Goal: Transaction & Acquisition: Subscribe to service/newsletter

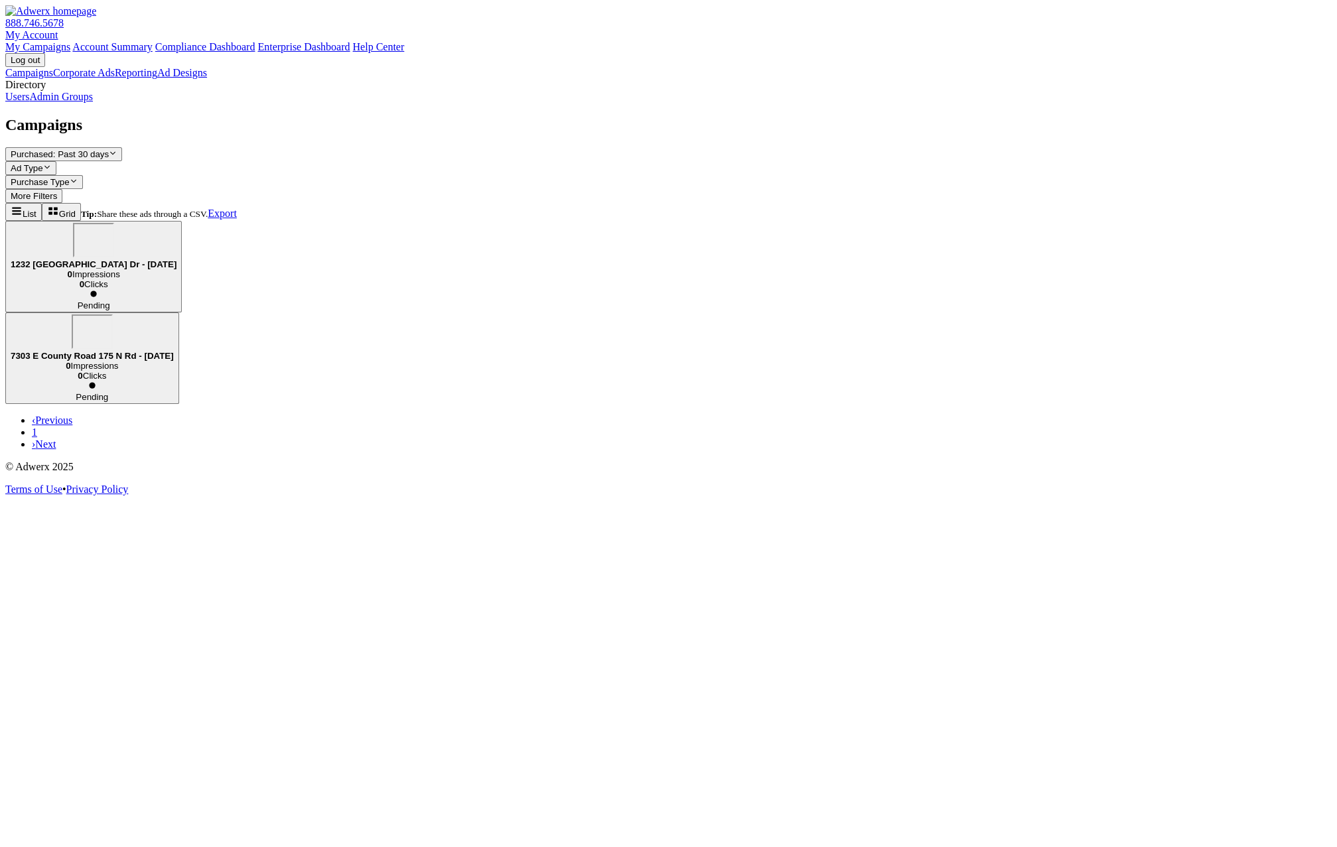
click at [86, 102] on link "Admin Groups" at bounding box center [61, 96] width 64 height 11
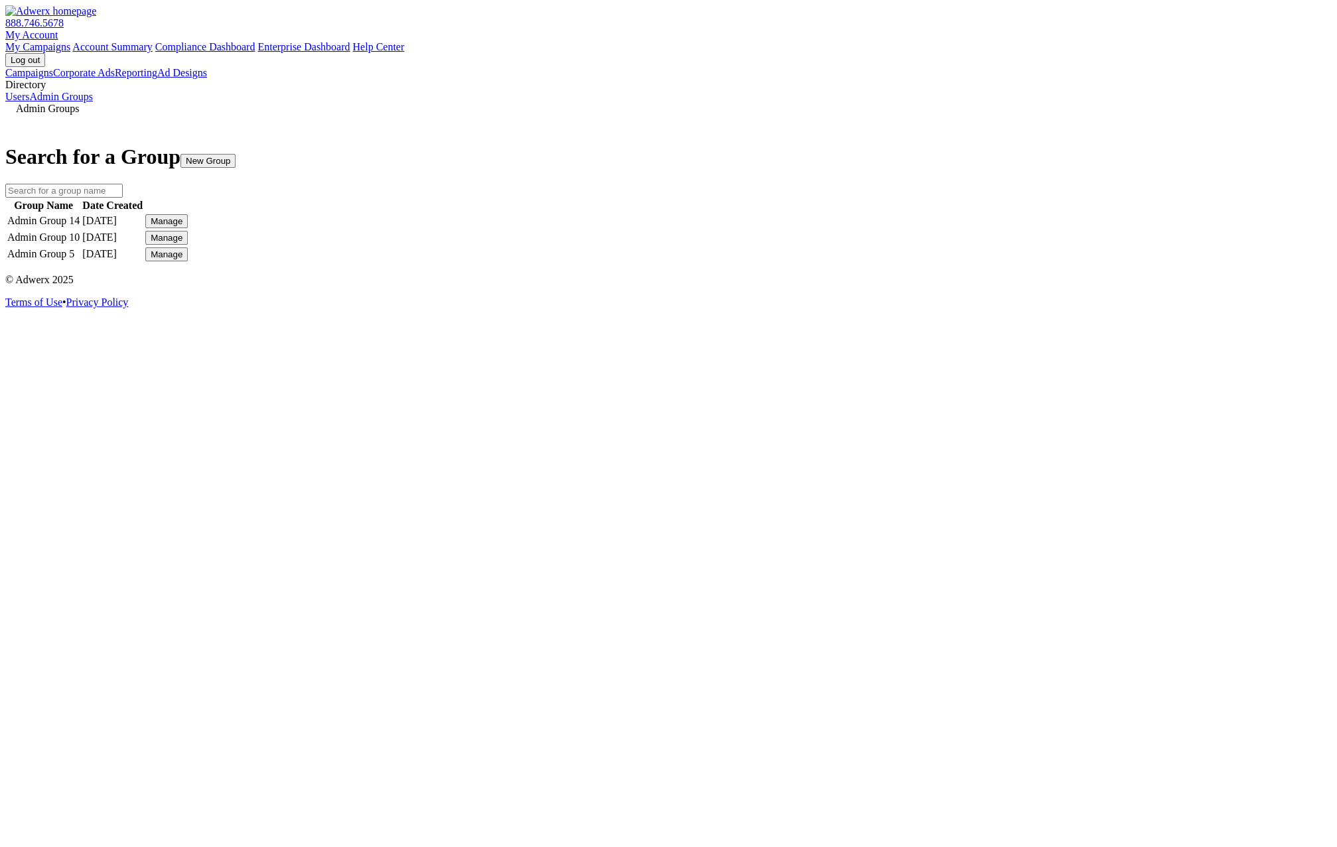
click at [53, 72] on link "Campaigns" at bounding box center [29, 72] width 48 height 11
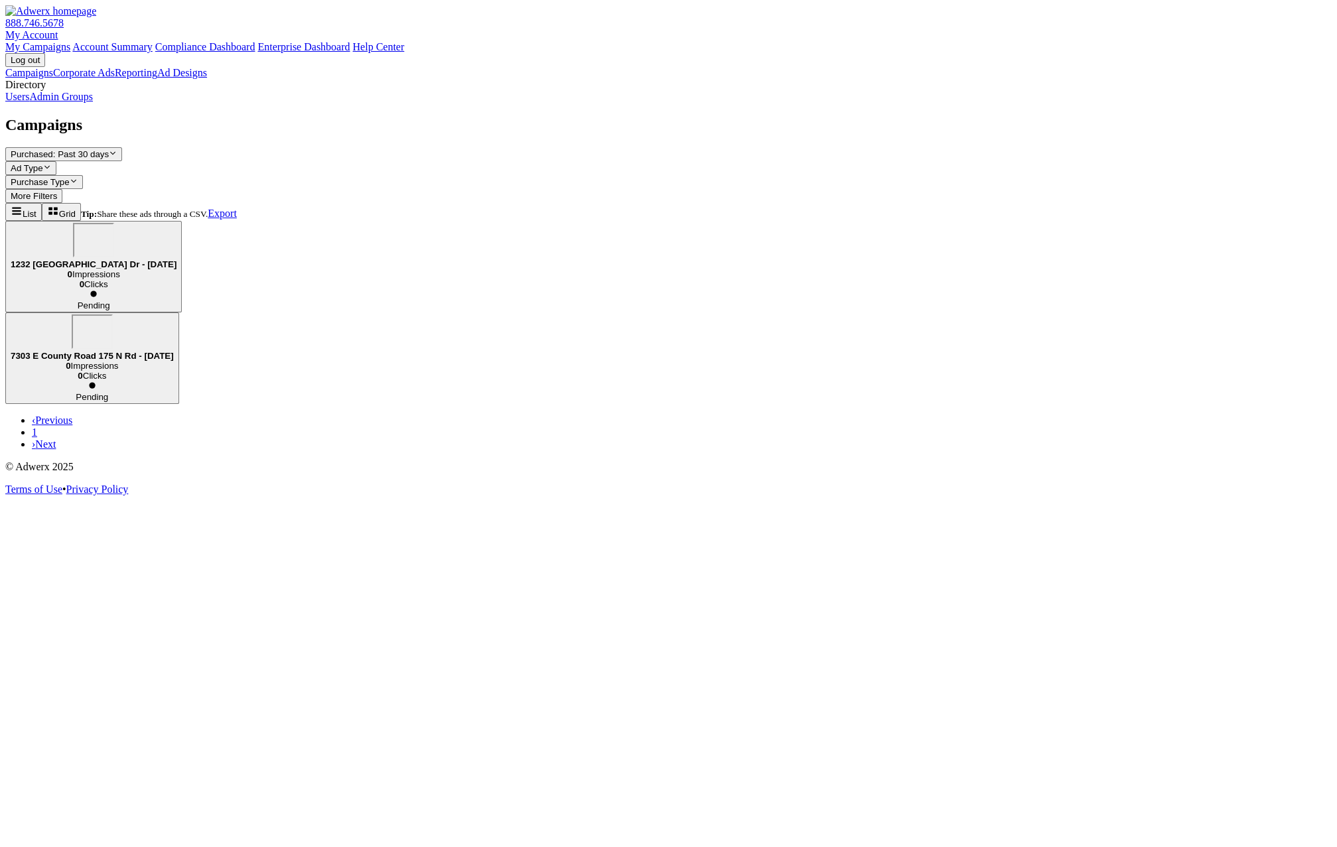
click at [93, 102] on link "Admin Groups" at bounding box center [61, 96] width 64 height 11
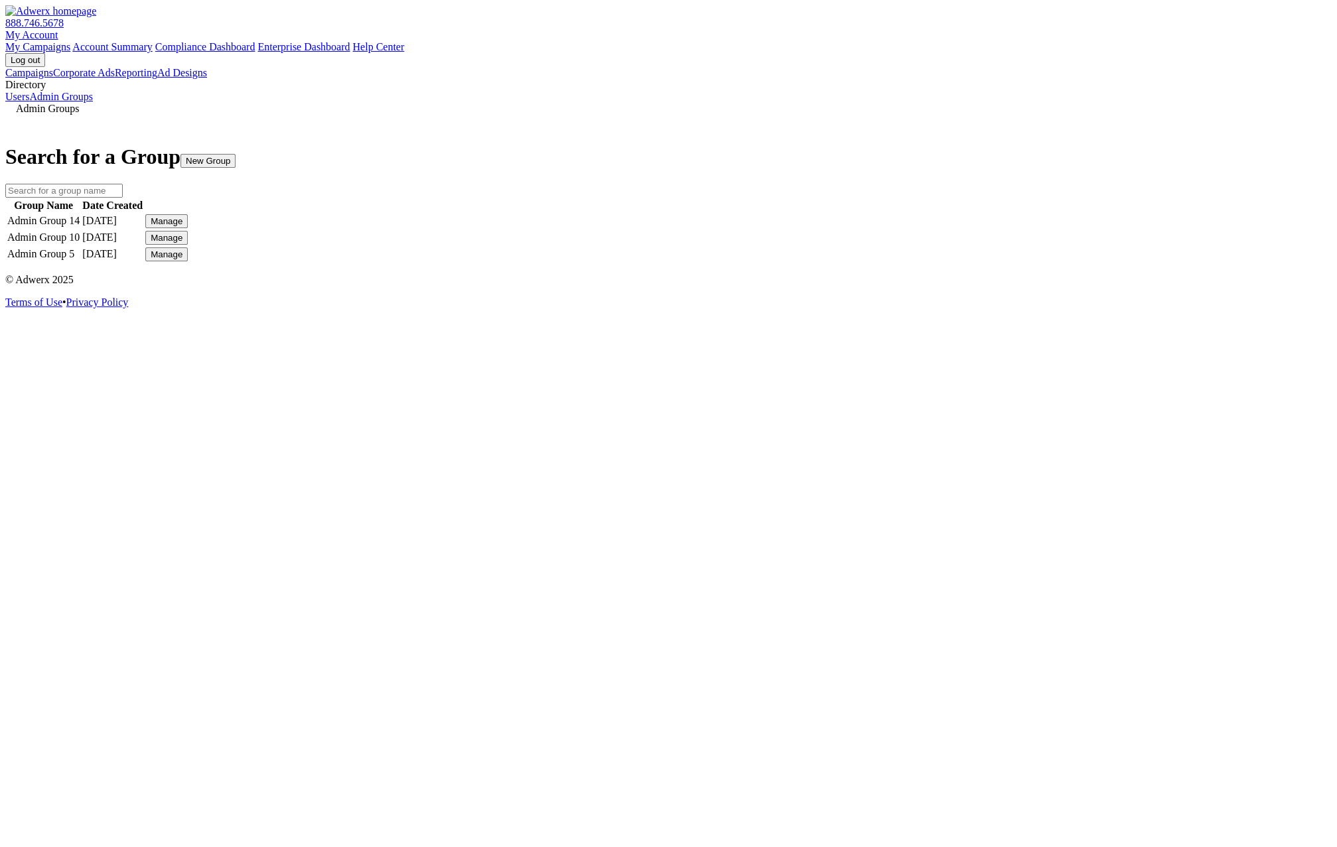
click at [236, 154] on button "New Group" at bounding box center [207, 161] width 55 height 14
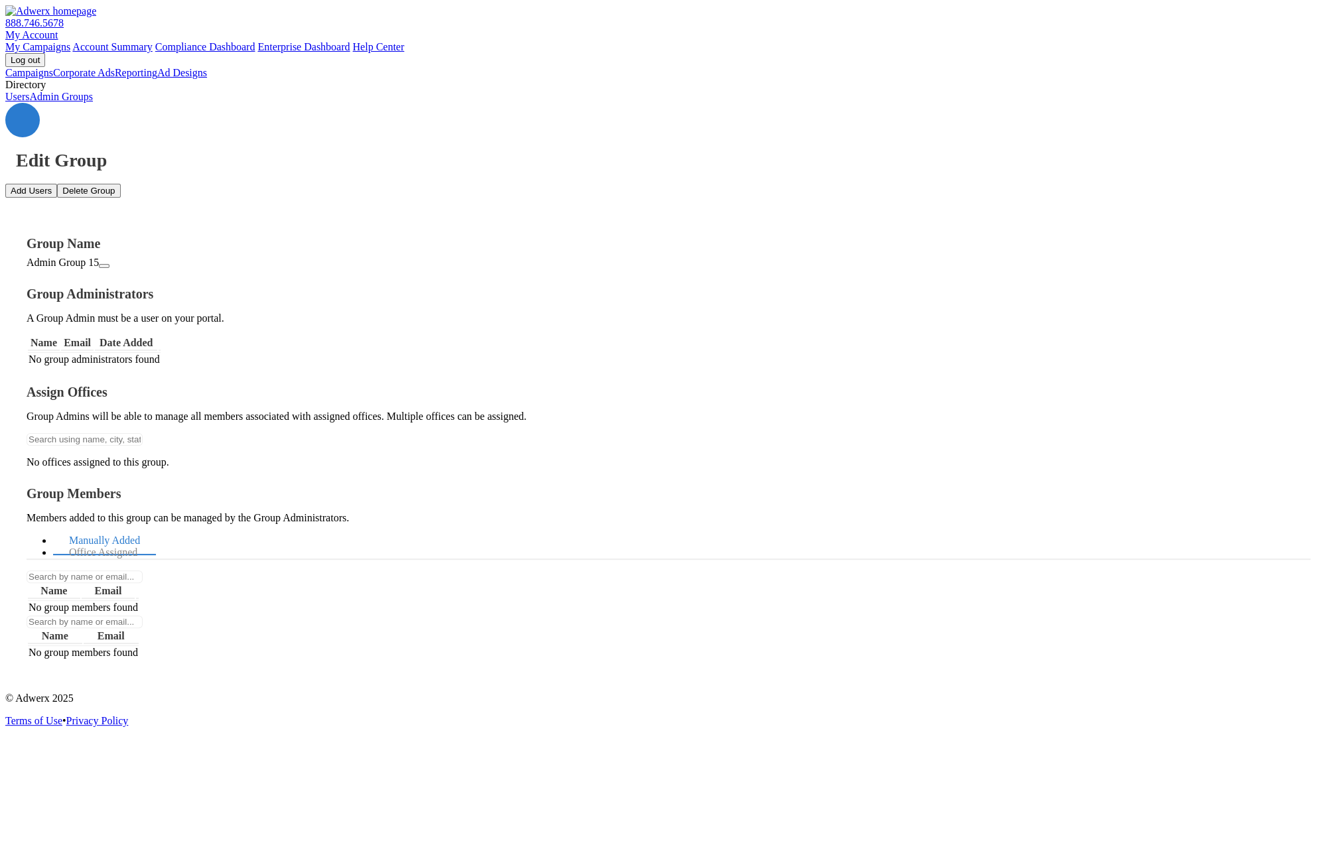
click at [171, 103] on div "Edit Group" at bounding box center [668, 137] width 1326 height 68
click at [23, 120] on icon at bounding box center [23, 120] width 0 height 0
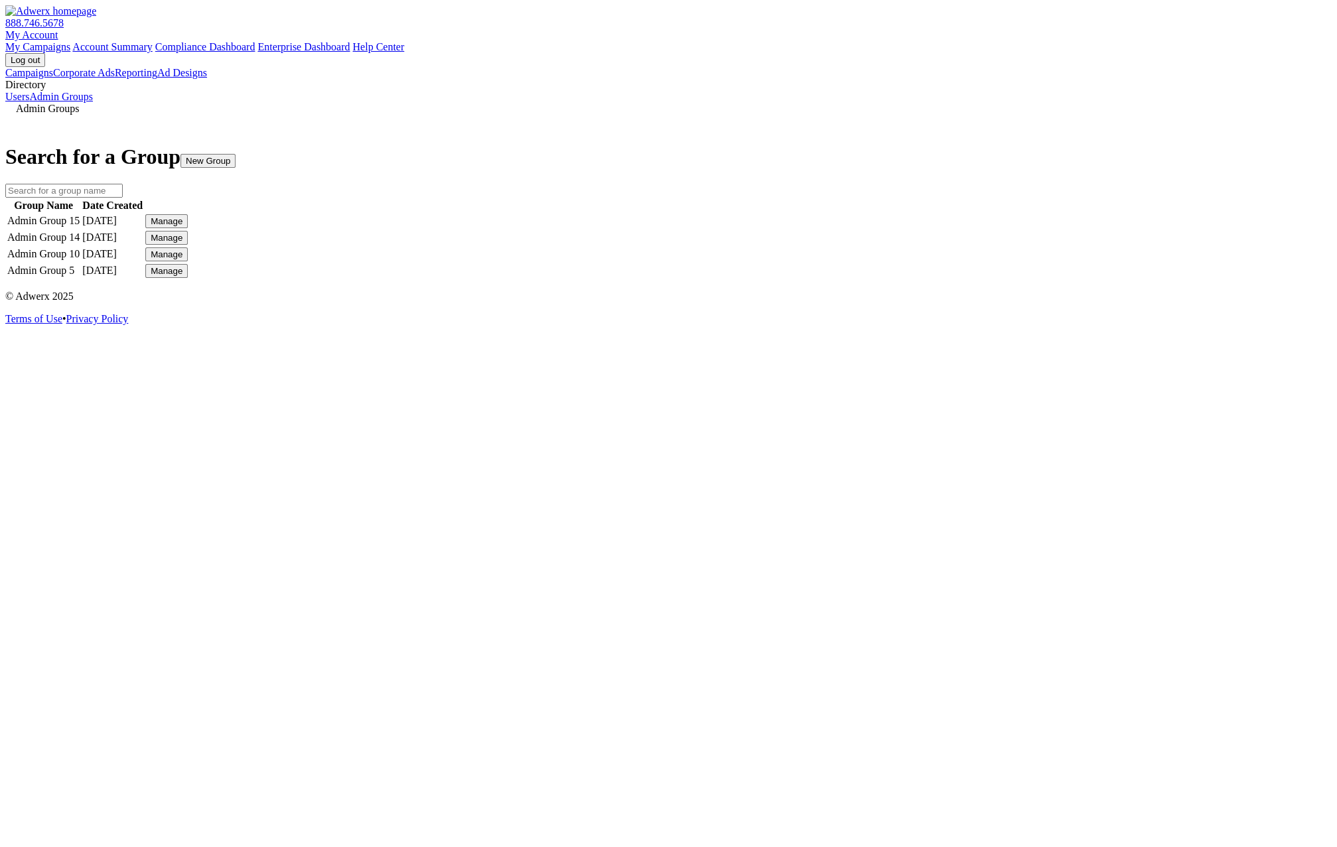
click at [182, 226] on div "Manage" at bounding box center [167, 221] width 32 height 10
click at [999, 276] on link "Edit Group" at bounding box center [975, 270] width 48 height 11
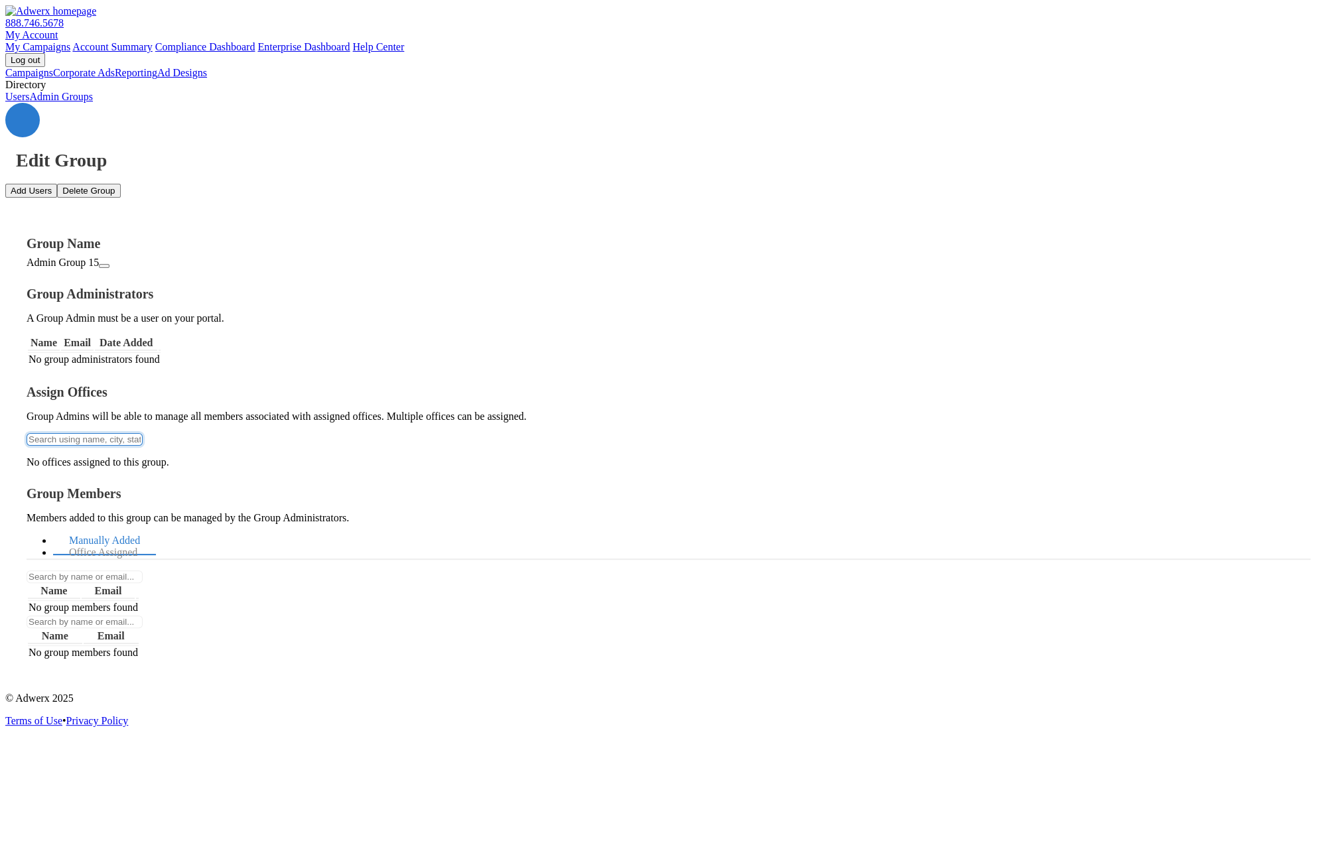
click at [143, 433] on input "text" at bounding box center [85, 439] width 116 height 13
type input "ra"
click at [282, 847] on button "Raymond Office 1" at bounding box center [668, 856] width 1337 height 18
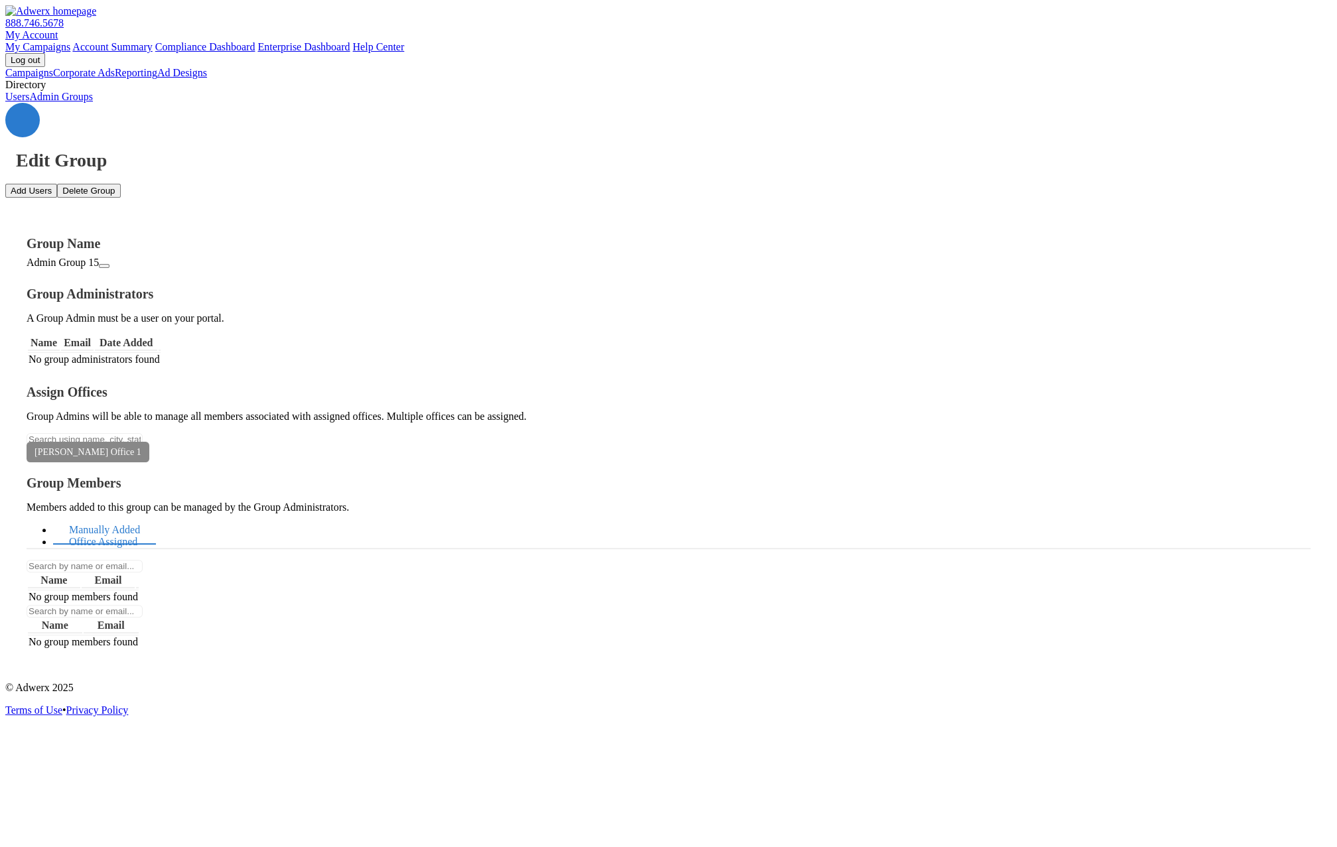
click at [153, 528] on link "Office Assigned" at bounding box center [103, 542] width 100 height 29
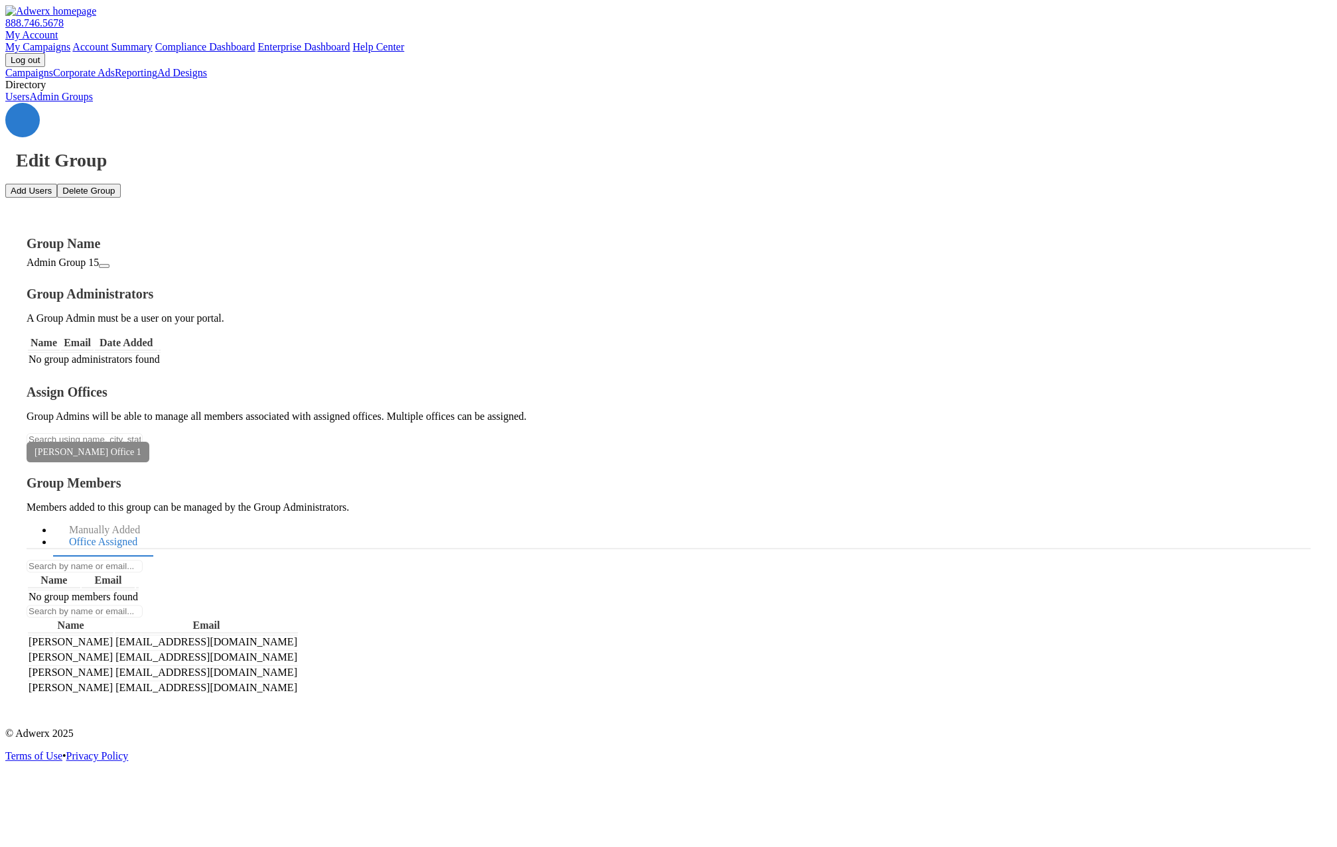
click at [57, 184] on button "Add Users" at bounding box center [31, 191] width 52 height 14
click at [16, 812] on span "×" at bounding box center [13, 817] width 5 height 10
click at [113, 636] on span "Ray Ruiz" at bounding box center [71, 641] width 84 height 11
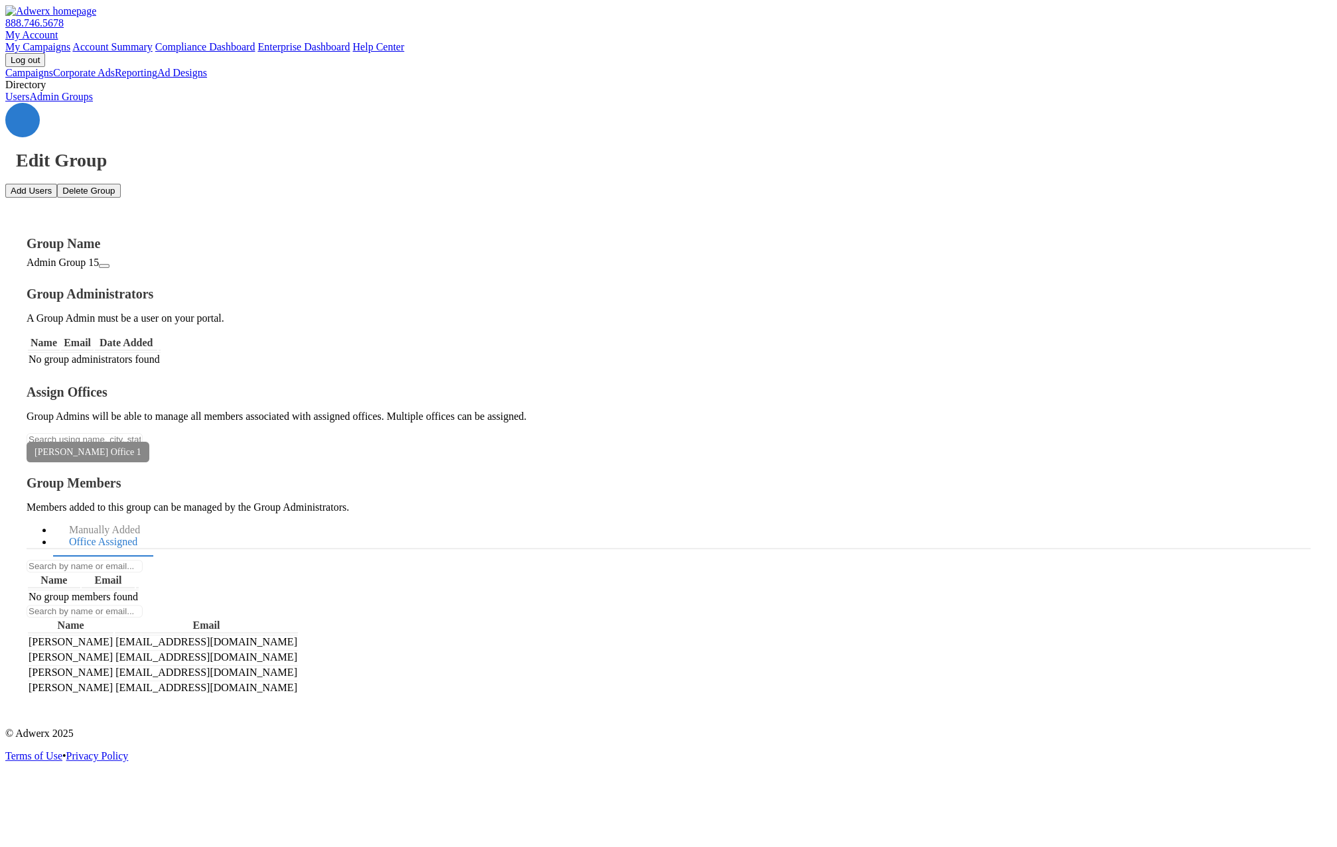
click at [113, 682] on span "raymond raymond" at bounding box center [71, 687] width 84 height 11
click at [57, 184] on button "Add Users" at bounding box center [31, 191] width 52 height 14
click at [16, 812] on span "×" at bounding box center [13, 817] width 5 height 10
click at [57, 184] on button "Add Users" at bounding box center [31, 191] width 52 height 14
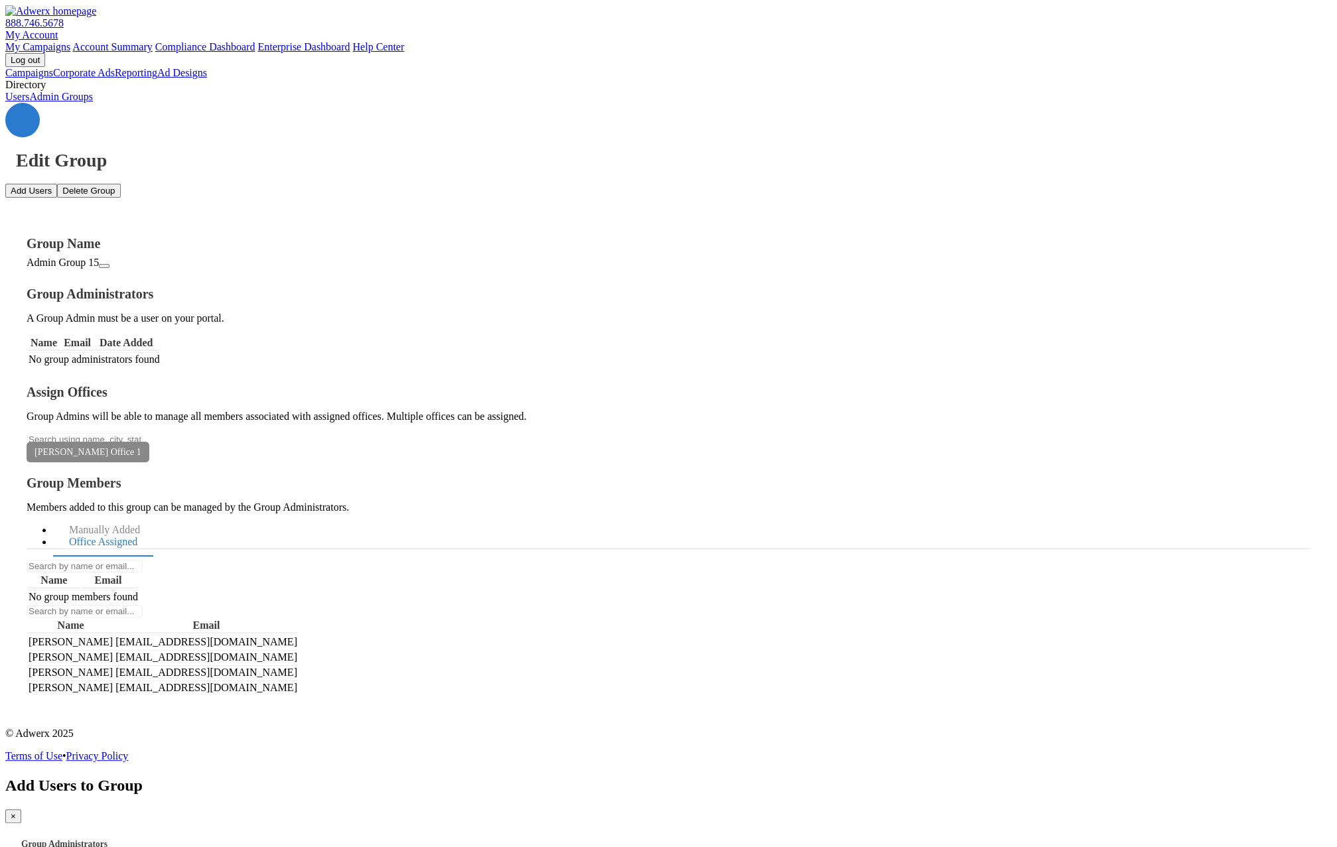
click at [21, 810] on button "×" at bounding box center [13, 817] width 16 height 14
click at [29, 102] on link "Users" at bounding box center [17, 96] width 24 height 11
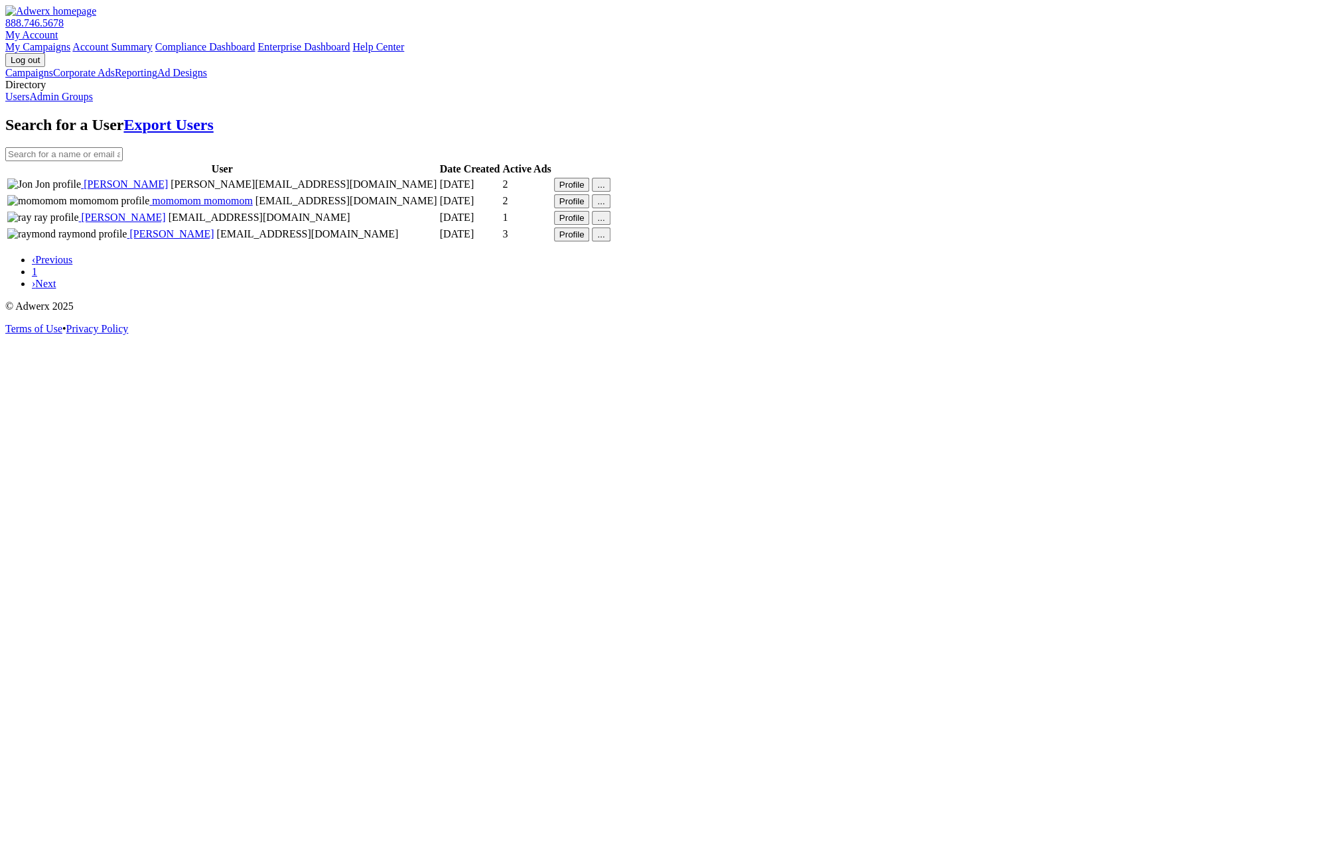
click at [605, 190] on div "..." at bounding box center [600, 185] width 7 height 10
click at [590, 192] on button "Profile" at bounding box center [572, 185] width 36 height 14
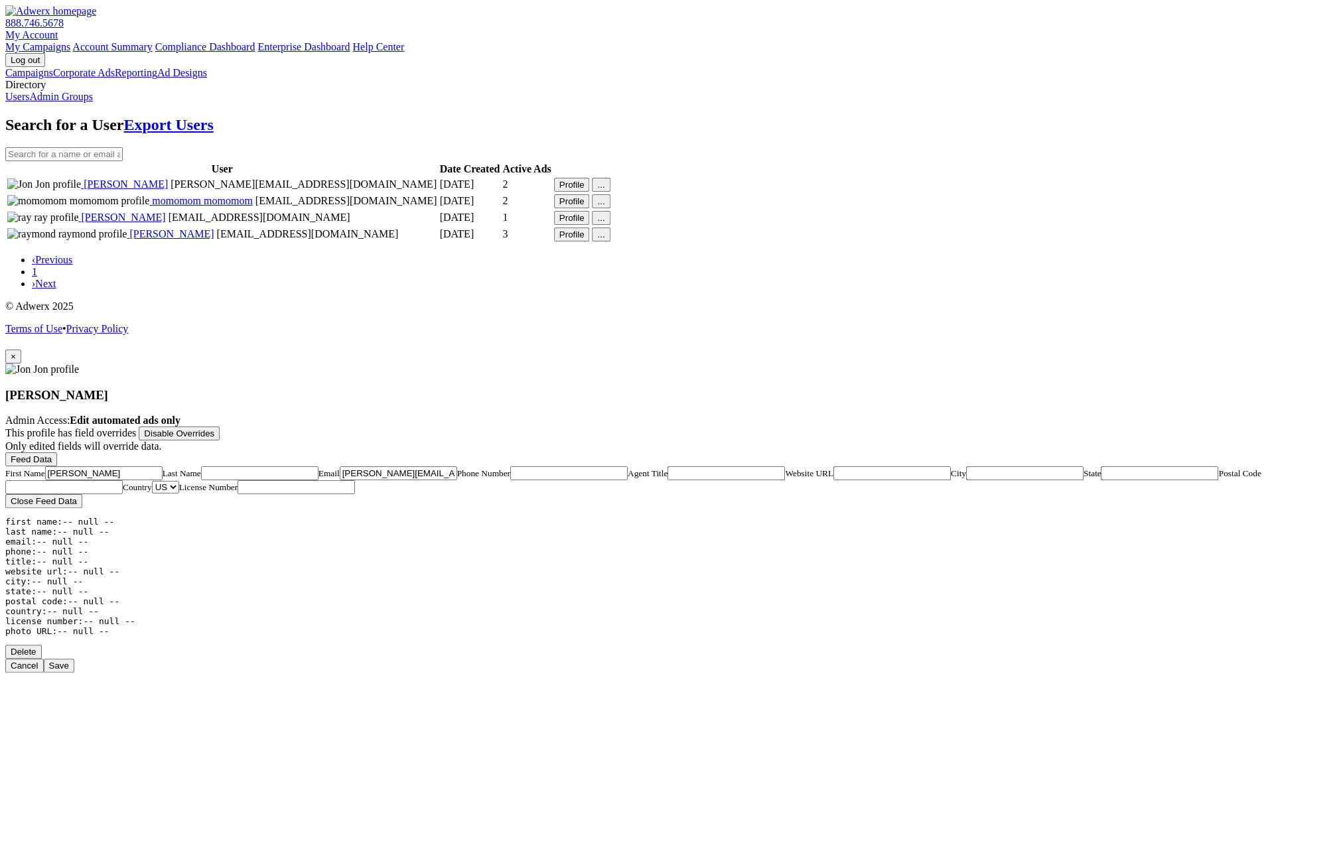
click at [16, 352] on span "×" at bounding box center [13, 357] width 5 height 10
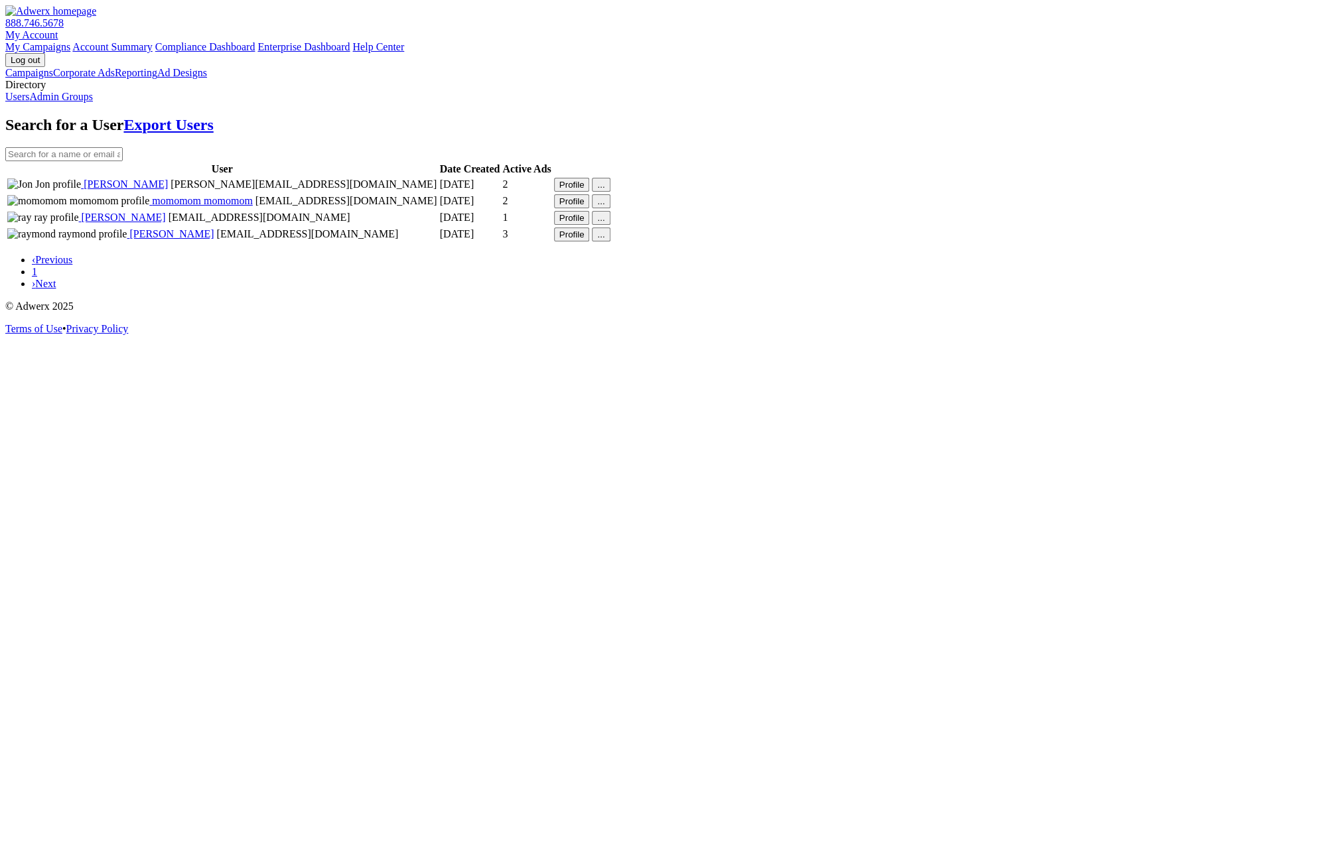
click at [87, 103] on div "Campaigns Corporate Ads Reporting Ad Designs Directory Users Admin Groups" at bounding box center [668, 85] width 1326 height 36
click at [93, 102] on link "Admin Groups" at bounding box center [61, 96] width 64 height 11
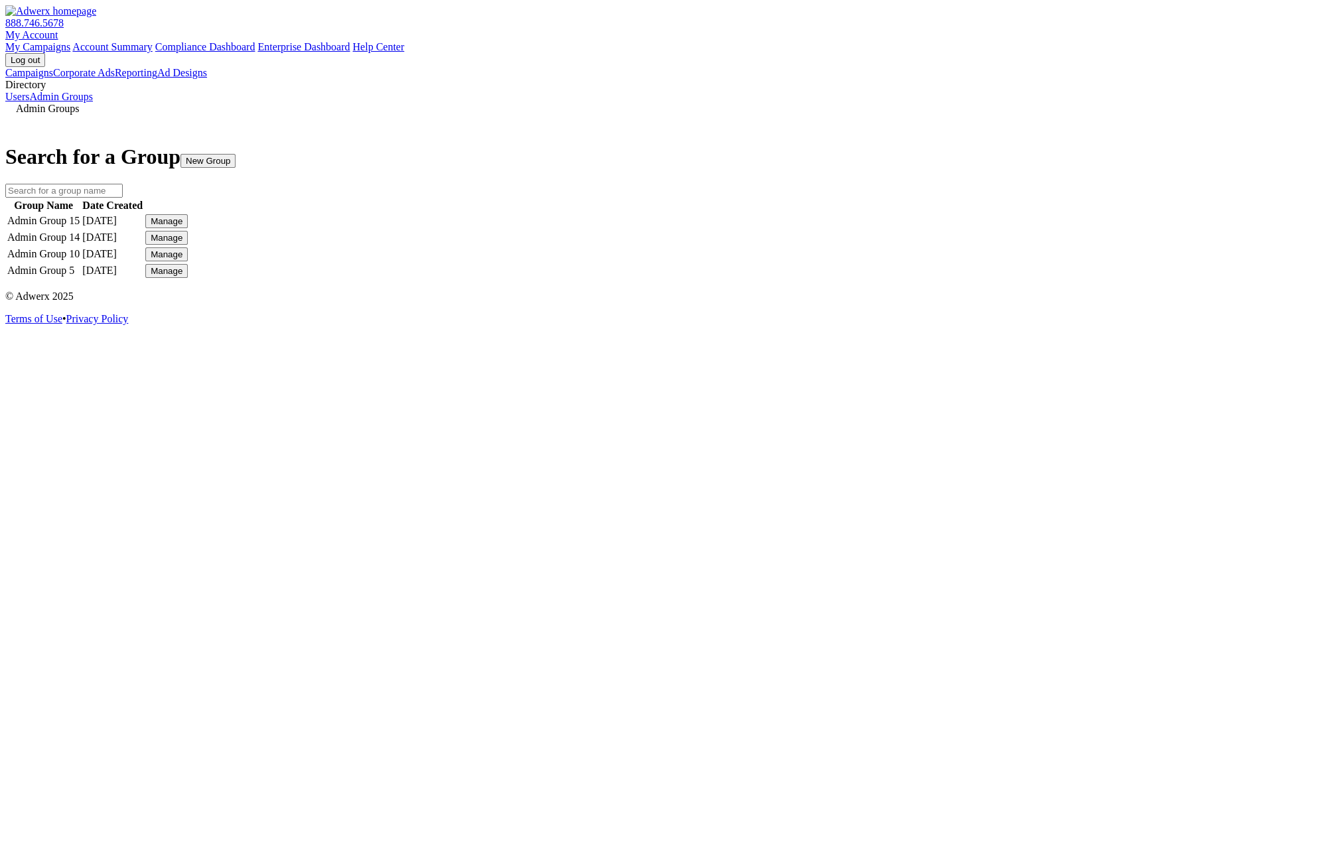
click at [182, 226] on div "Manage" at bounding box center [167, 221] width 32 height 10
click at [985, 276] on link "Edit Group" at bounding box center [975, 270] width 48 height 11
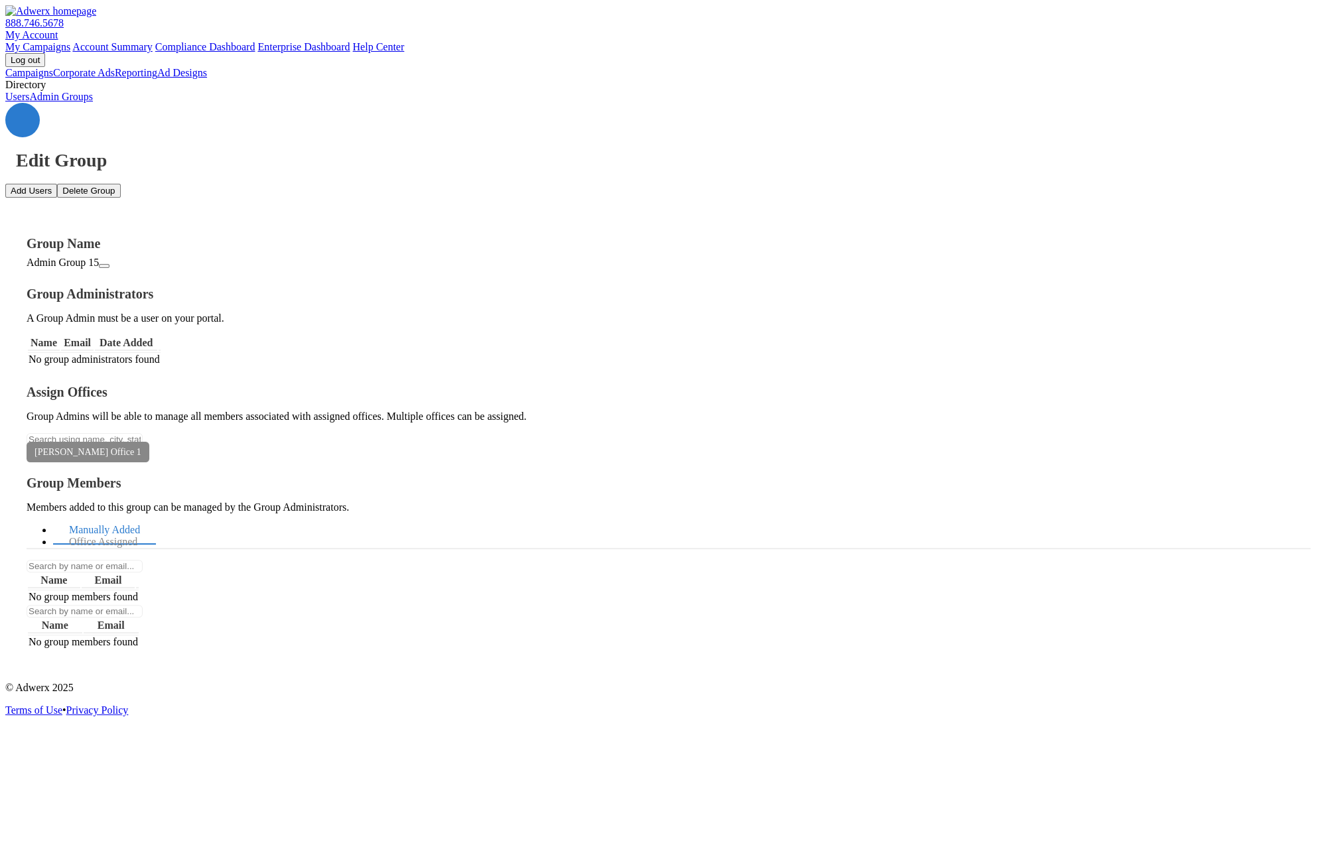
click at [104, 266] on icon "button" at bounding box center [104, 266] width 0 height 0
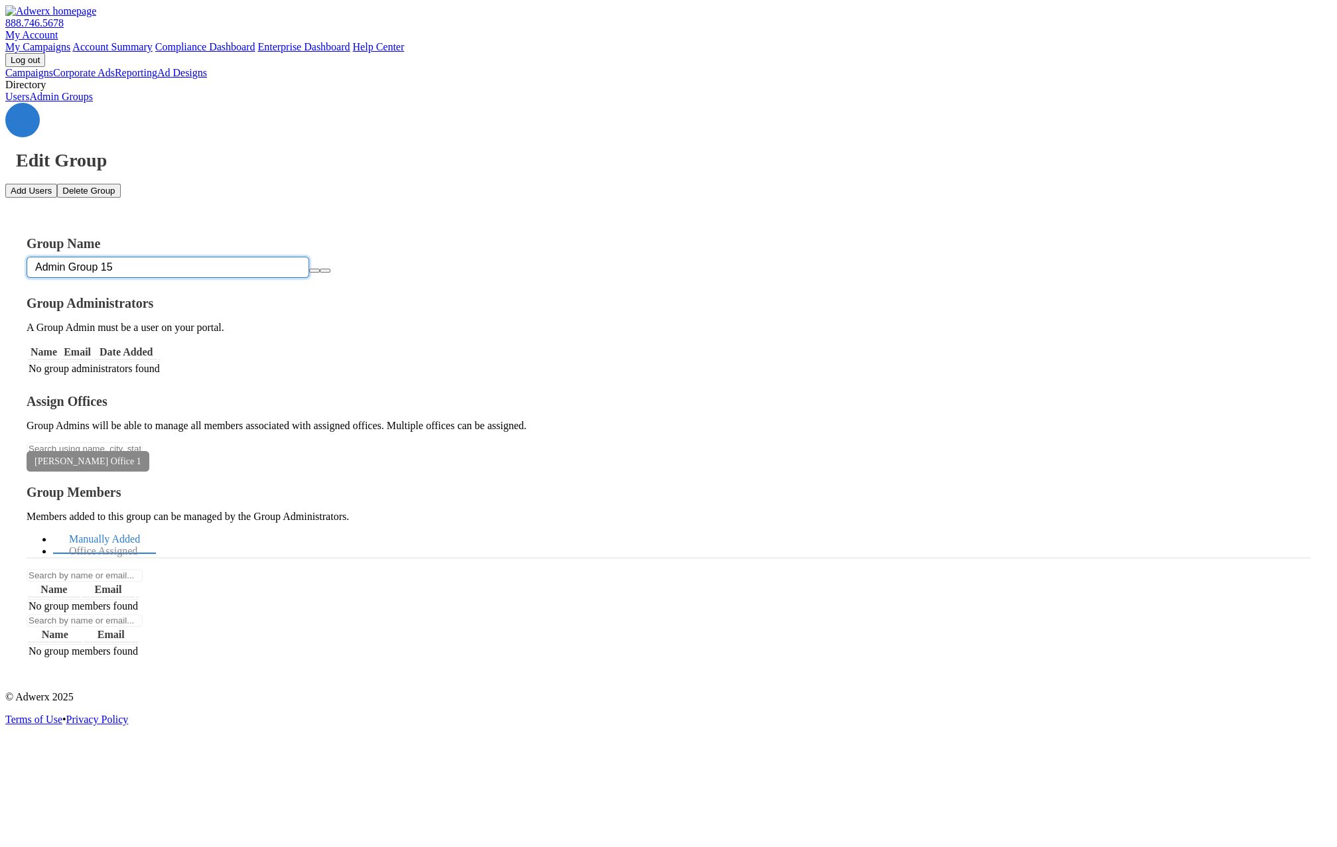
click at [309, 257] on input "Admin Group 15" at bounding box center [168, 267] width 283 height 21
click at [315, 271] on icon "button" at bounding box center [315, 271] width 0 height 0
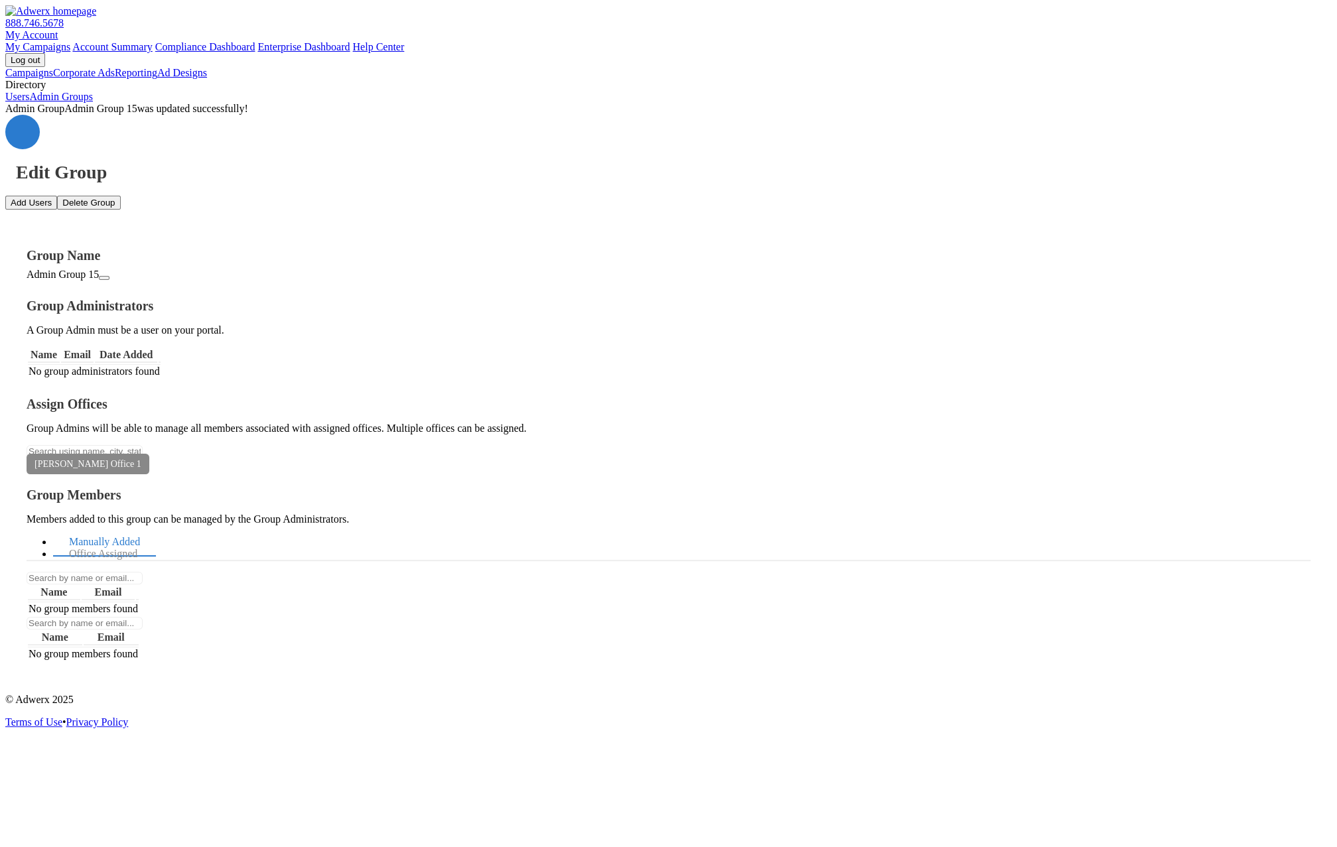
click at [57, 196] on button "Add Users" at bounding box center [31, 203] width 52 height 14
type textarea "groupadmin@fctucker.com"
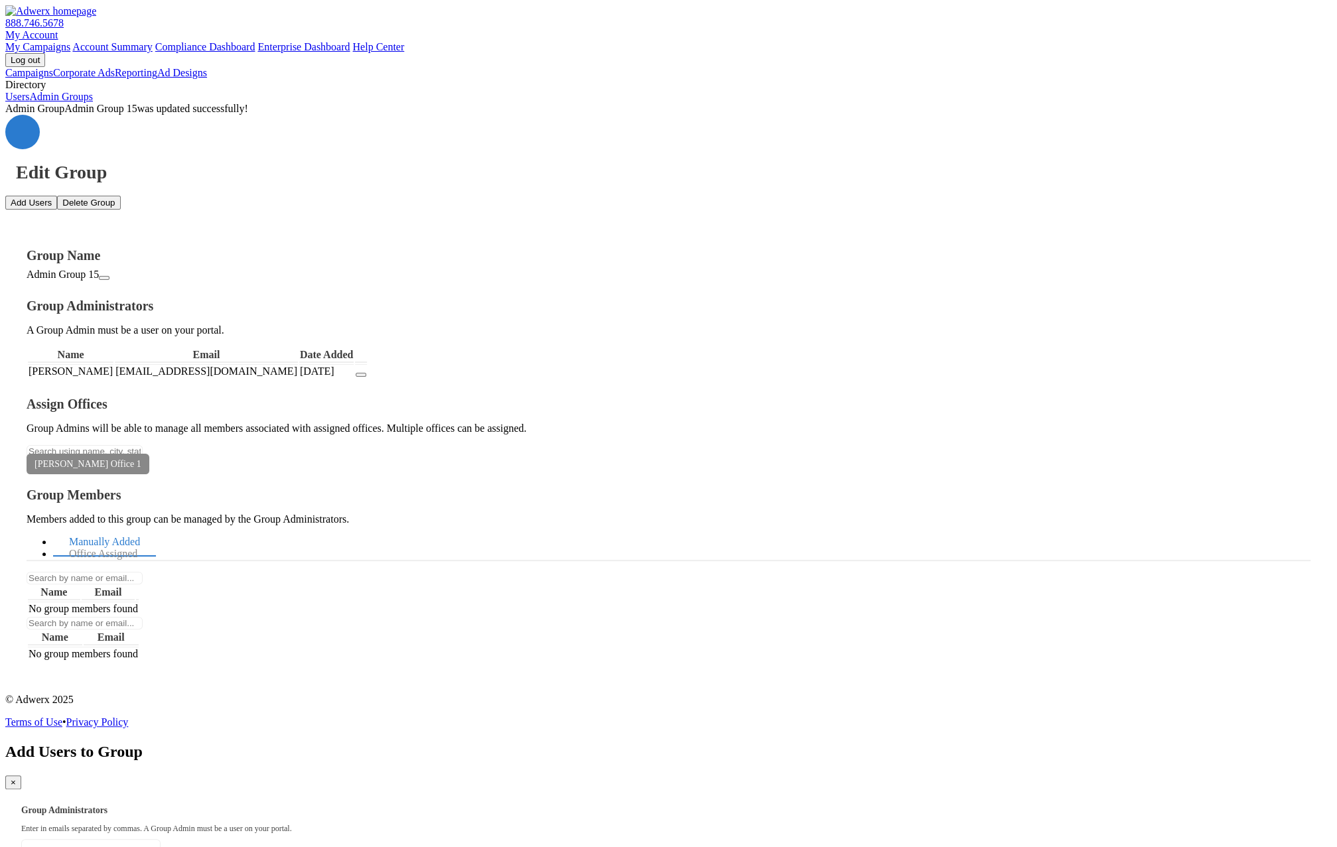
click at [16, 778] on span "×" at bounding box center [13, 783] width 5 height 10
click at [361, 375] on icon "button" at bounding box center [361, 375] width 0 height 0
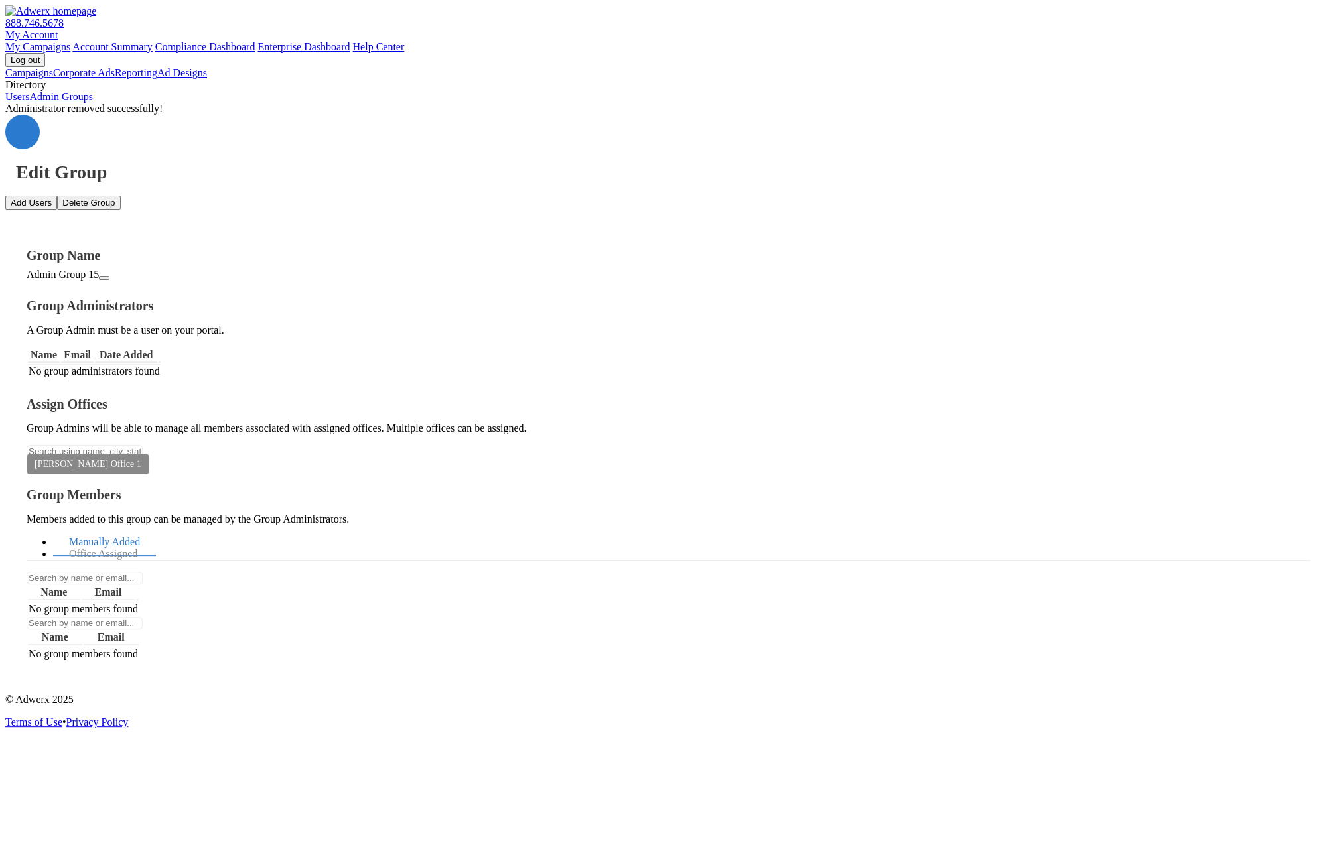
click at [141, 469] on icon at bounding box center [141, 464] width 0 height 10
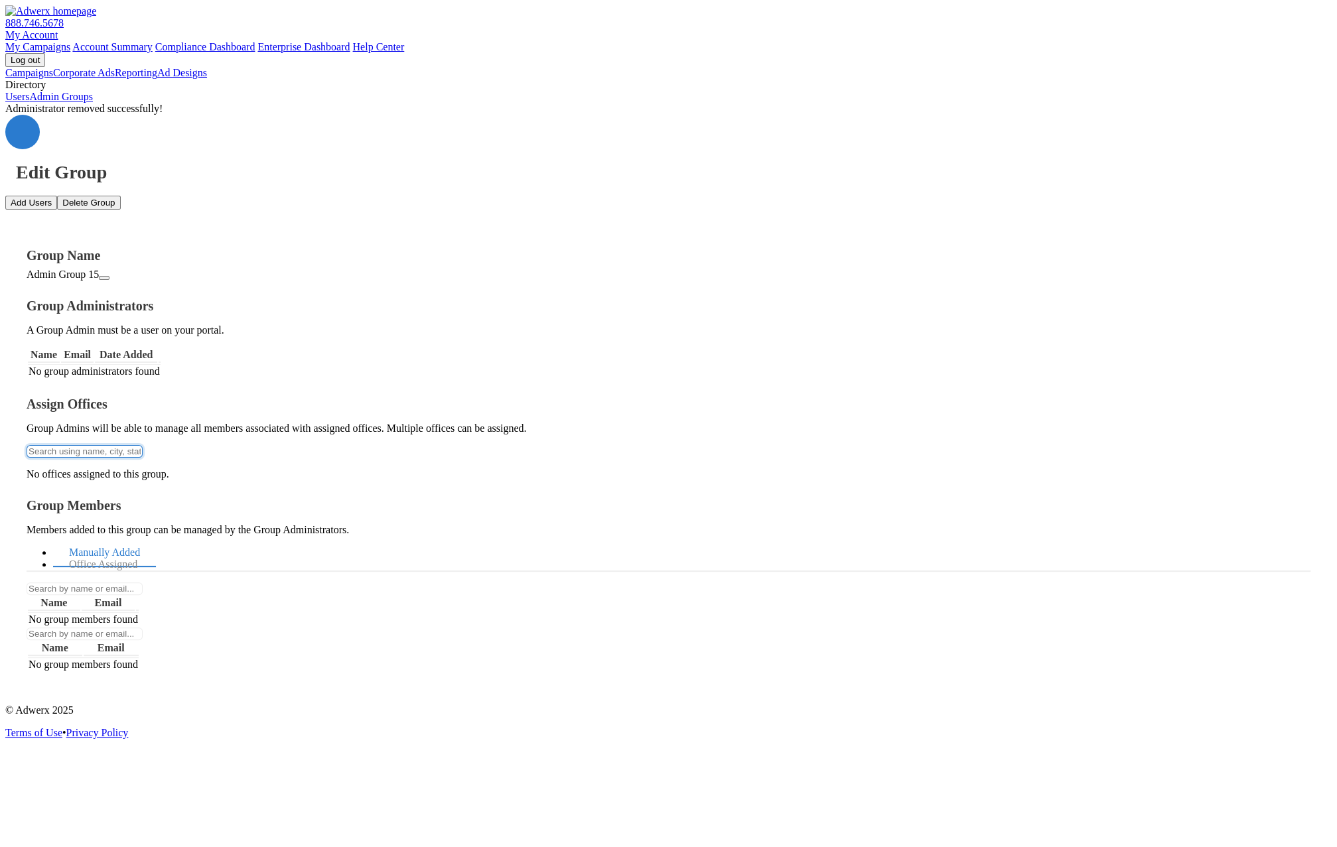
click at [143, 453] on input "text" at bounding box center [85, 451] width 116 height 13
type input "f"
type input "k"
type input "jon"
click at [313, 847] on button "[PERSON_NAME]'s Place 1" at bounding box center [668, 856] width 1337 height 18
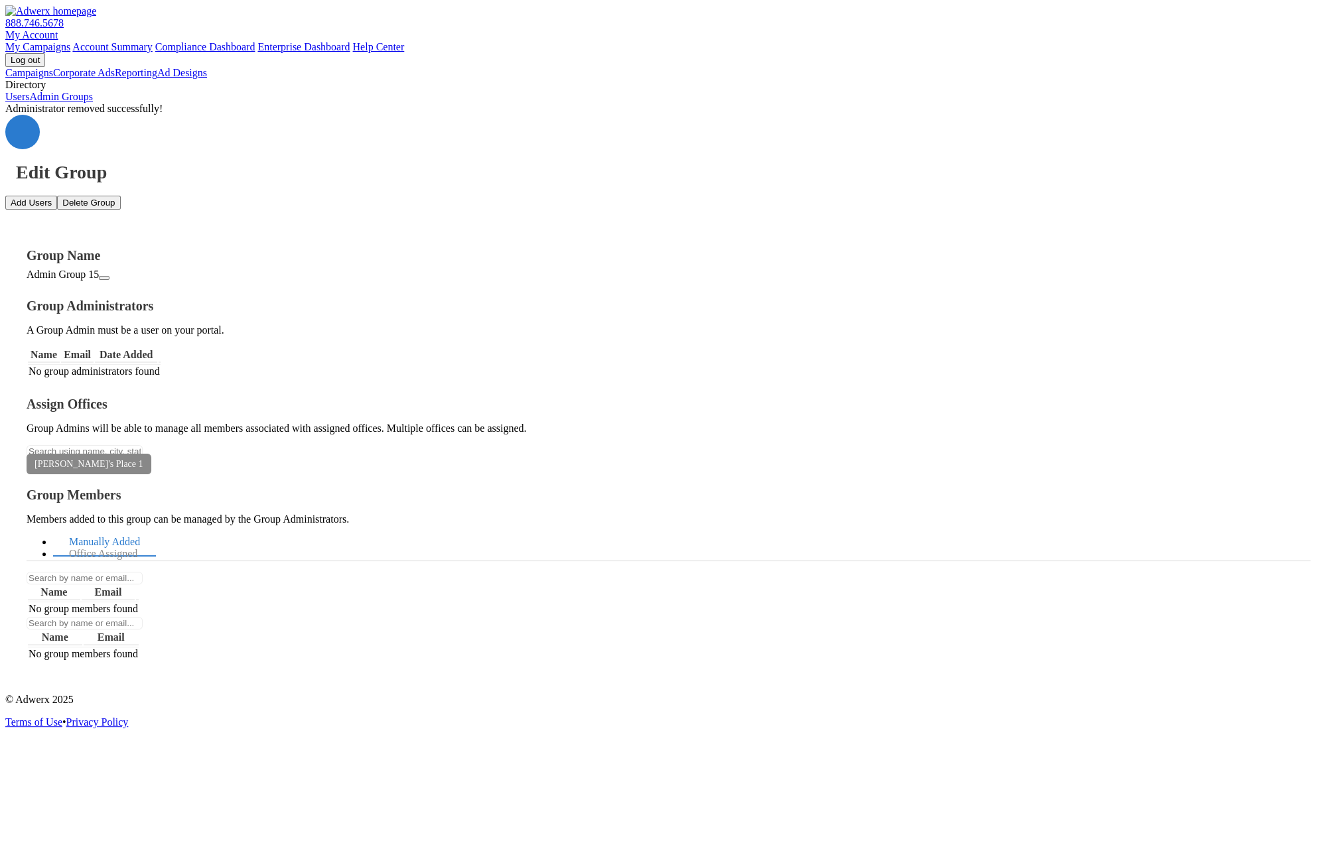
click at [57, 196] on button "Add Users" at bounding box center [31, 203] width 52 height 14
click at [16, 778] on span "×" at bounding box center [13, 783] width 5 height 10
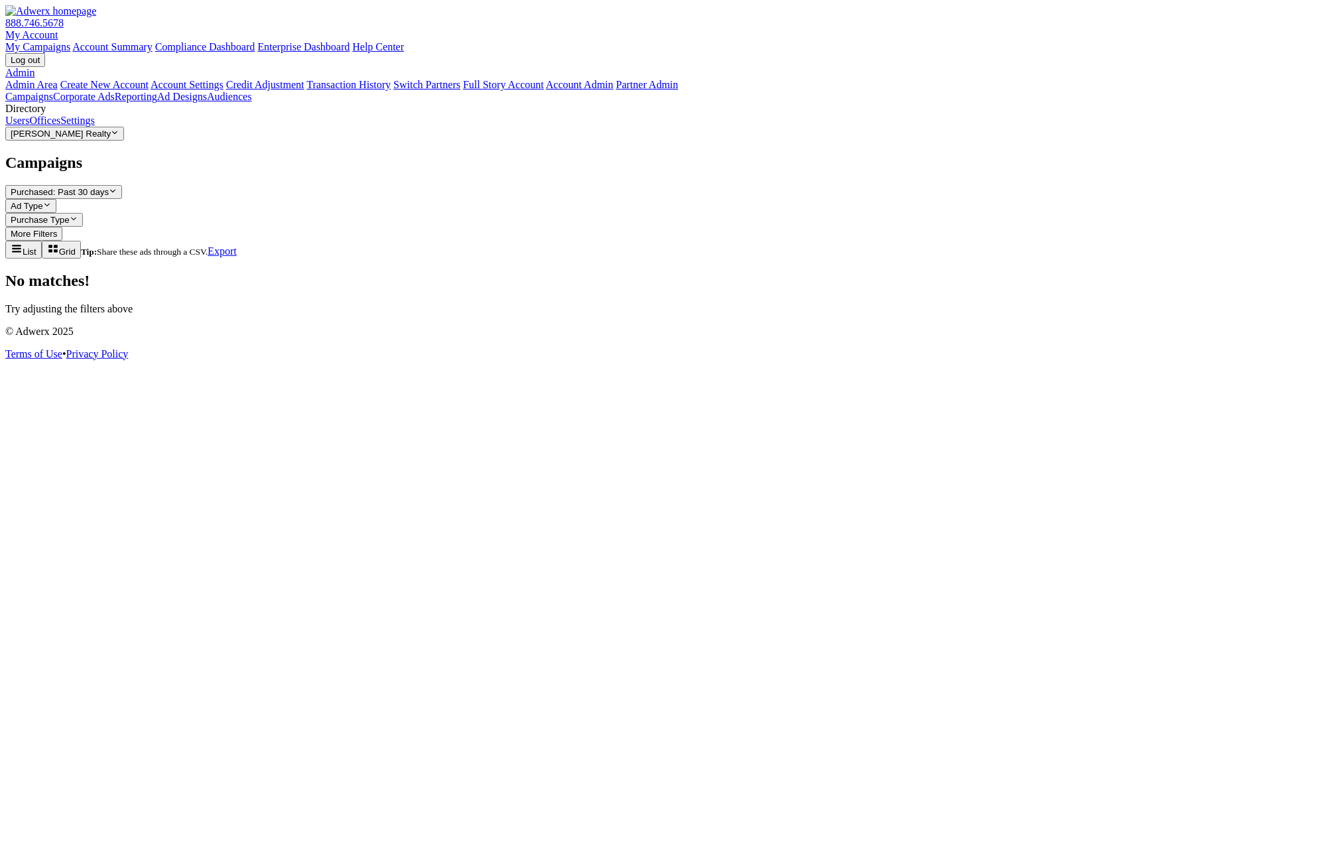
click at [461, 315] on div "Campaigns Purchased: Past 30 days Reveal list of Purchased: Past 30 days Ad Typ…" at bounding box center [668, 234] width 1326 height 161
click at [71, 102] on link "Corporate Ads" at bounding box center [84, 96] width 62 height 11
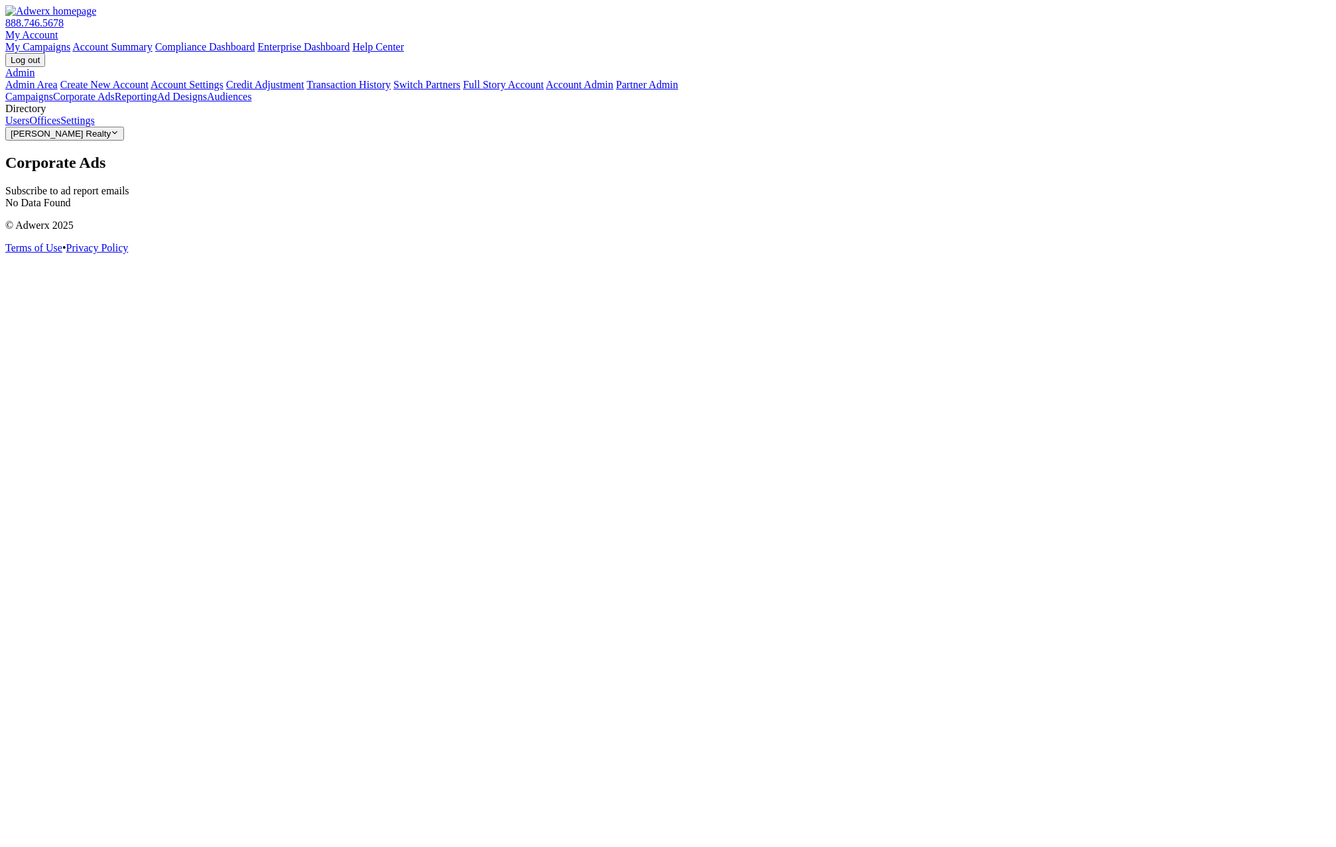
click at [58, 31] on link "My Account" at bounding box center [31, 34] width 53 height 11
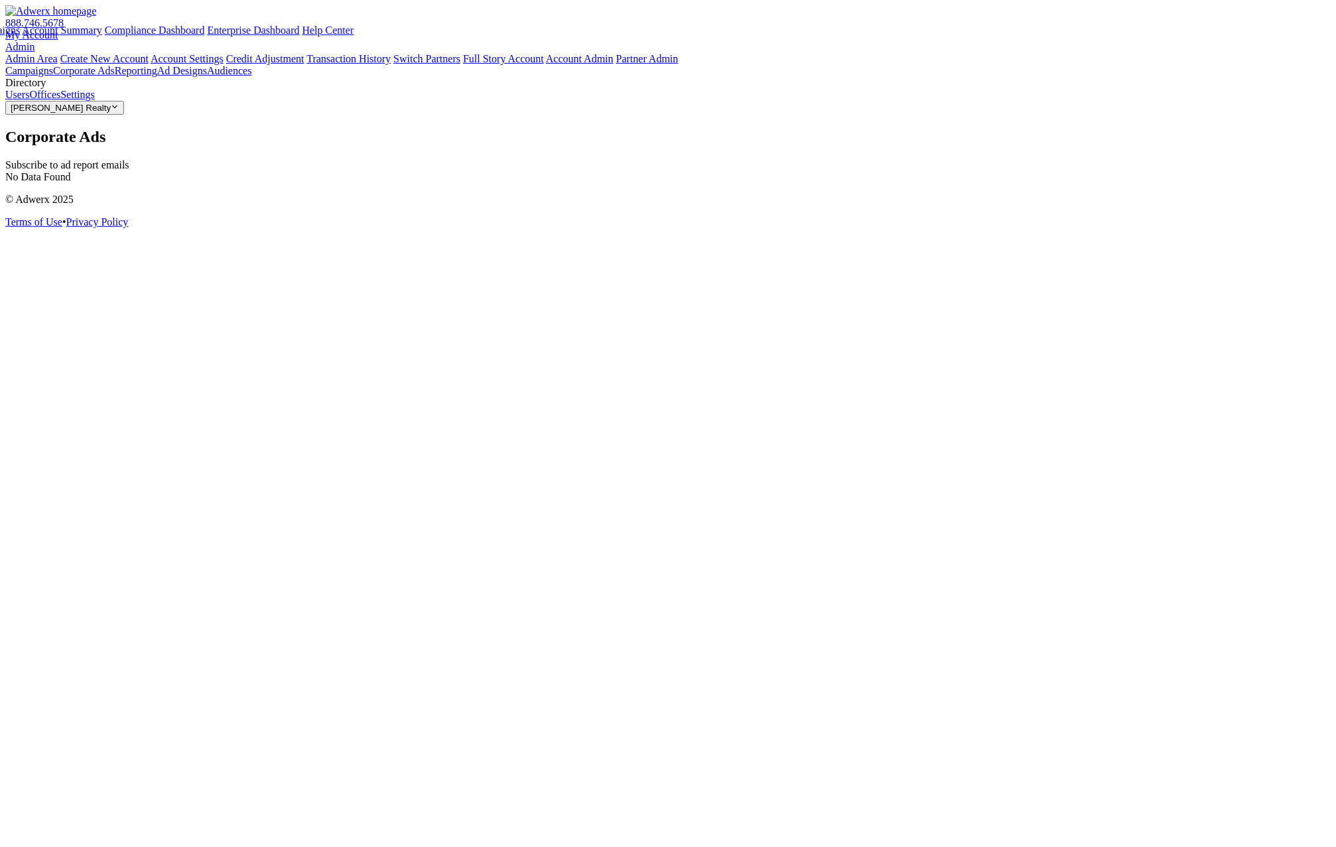
click at [35, 41] on link "Admin" at bounding box center [19, 46] width 29 height 11
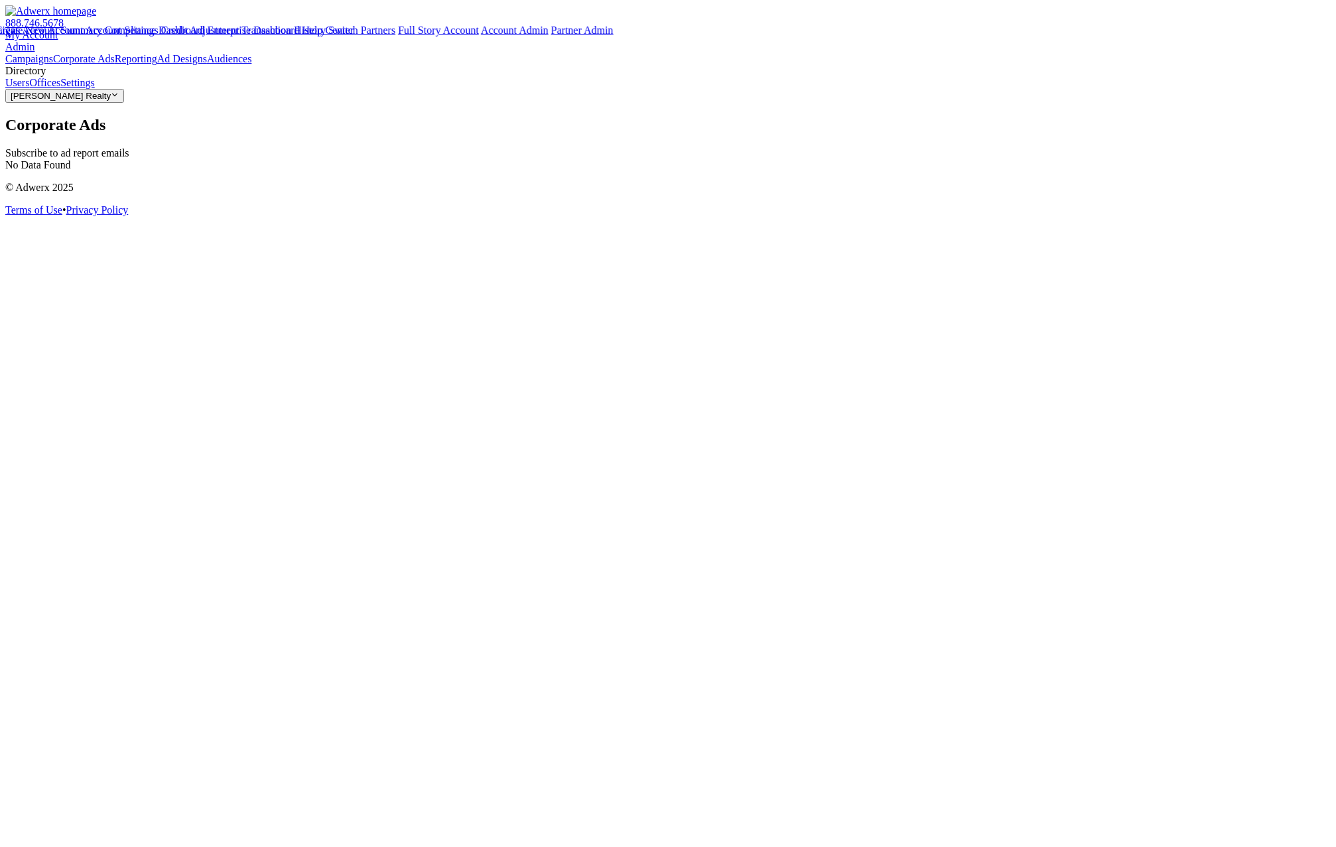
click at [697, 116] on div "Corporate Ads" at bounding box center [668, 125] width 1326 height 18
click at [251, 147] on div "Subscribe to ad report emails" at bounding box center [668, 153] width 1326 height 12
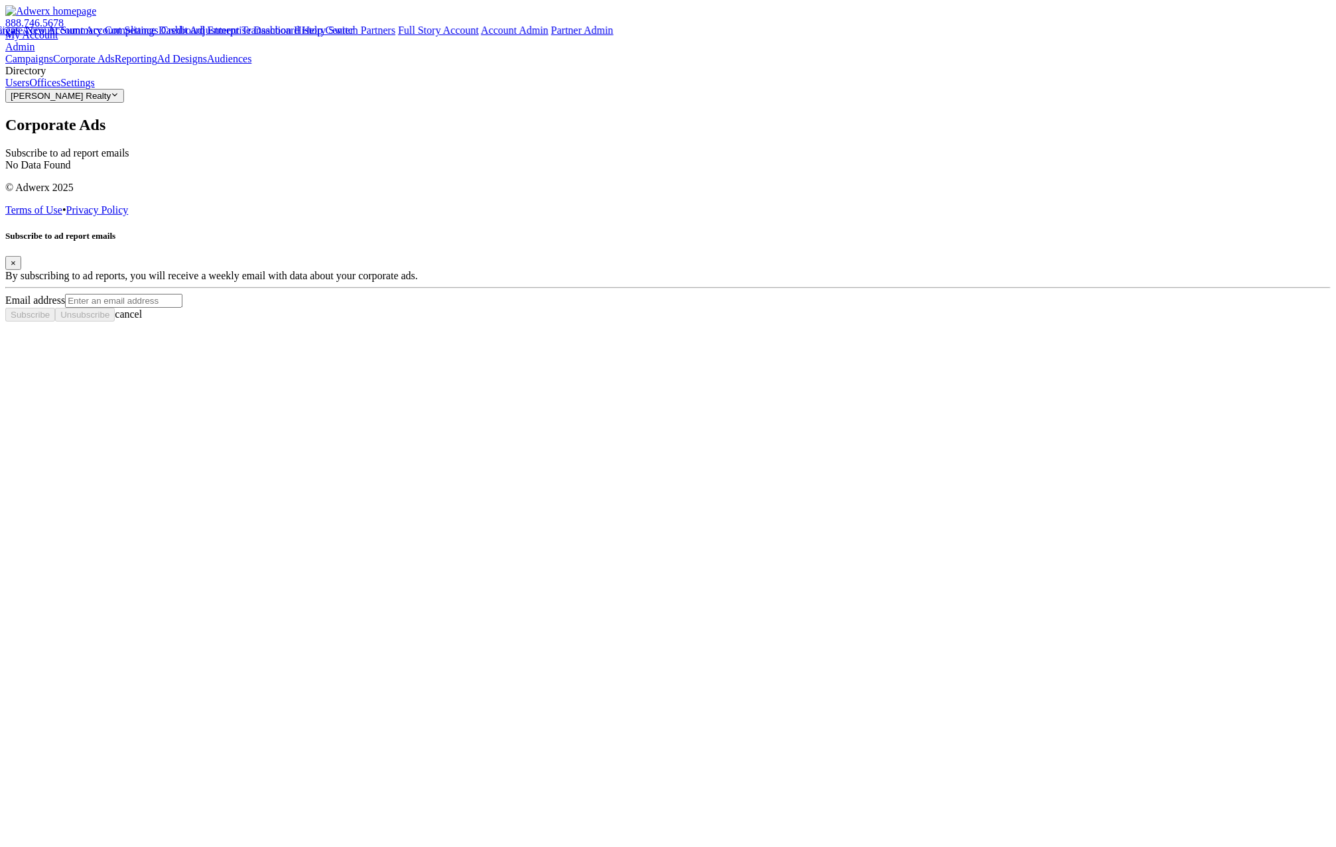
click at [182, 308] on input "Email address" at bounding box center [123, 301] width 117 height 14
type input "rruiz@gmial.com"
click at [55, 322] on button "Subscribe" at bounding box center [30, 315] width 50 height 14
click at [50, 332] on span "Subscribe" at bounding box center [30, 327] width 39 height 10
click at [182, 320] on input "Email address" at bounding box center [123, 313] width 117 height 14
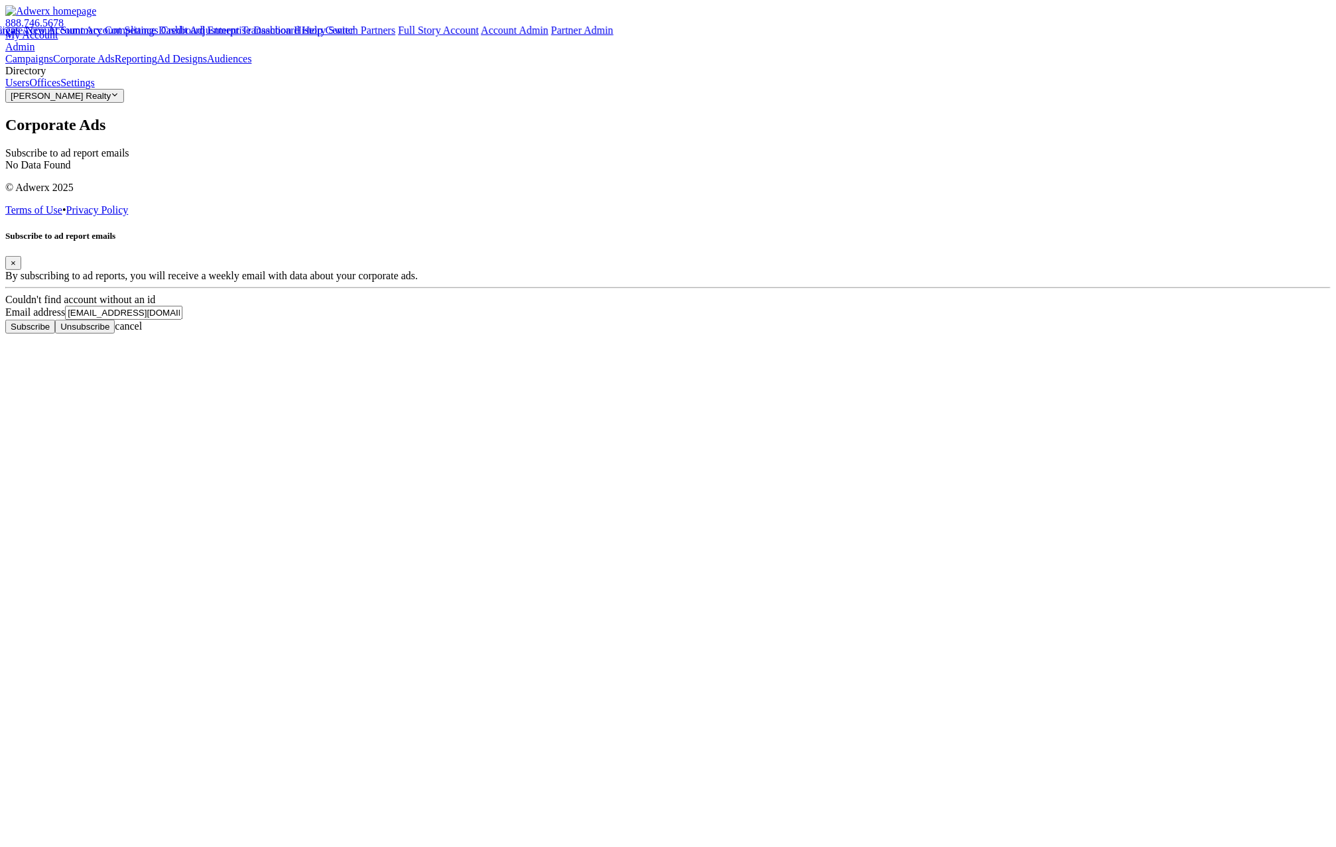
drag, startPoint x: 620, startPoint y: 486, endPoint x: 486, endPoint y: 483, distance: 134.7
click at [486, 334] on div "Subscribe to ad report emails × By subscribing to ad reports, you will receive …" at bounding box center [668, 282] width 1326 height 103
drag, startPoint x: 413, startPoint y: 162, endPoint x: 165, endPoint y: 586, distance: 491.7
click at [413, 231] on div "Subscribe to ad report emails × By subscribing to ad reports, you will receive …" at bounding box center [668, 282] width 1326 height 103
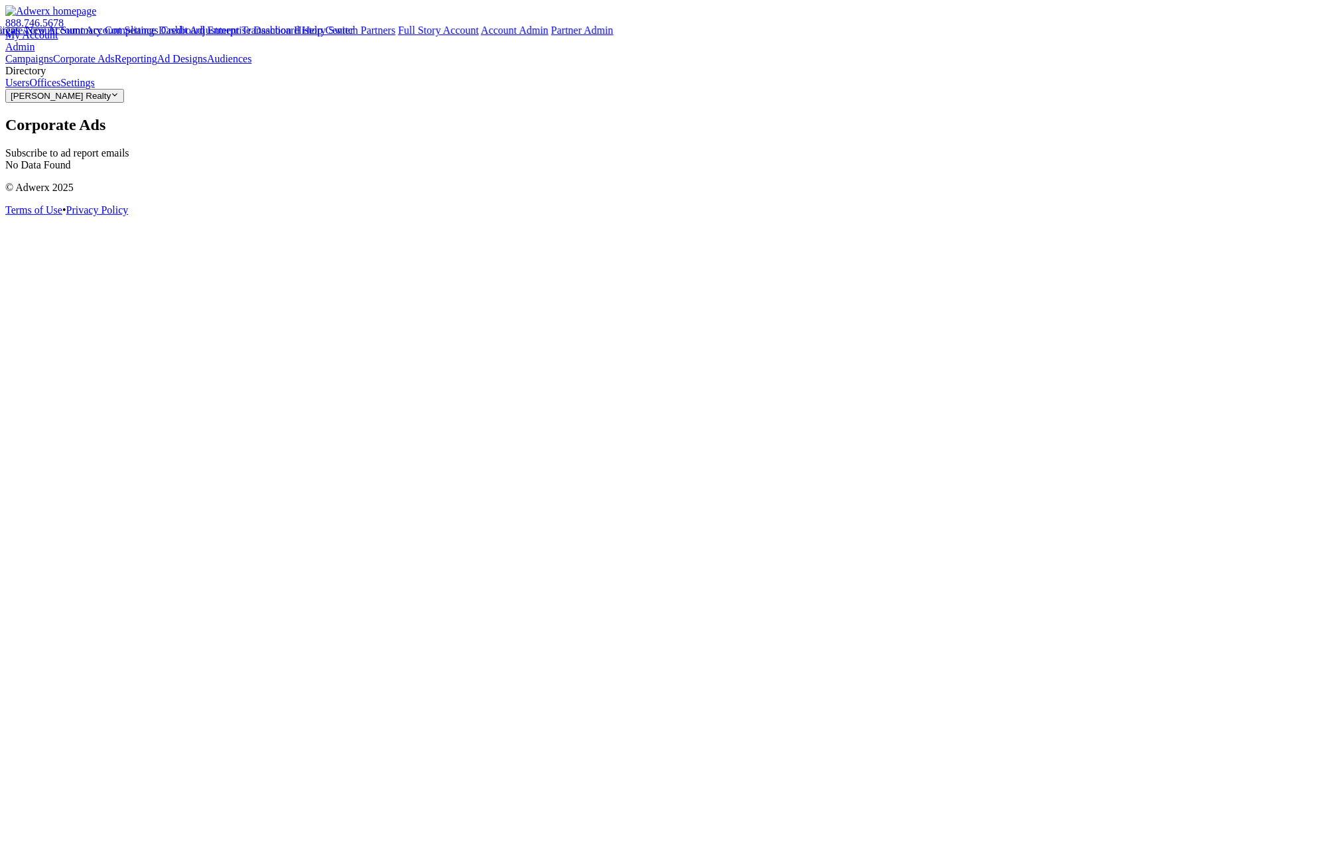
click at [124, 103] on button "Smith Realty Reveal list of Smith Realty" at bounding box center [64, 96] width 119 height 14
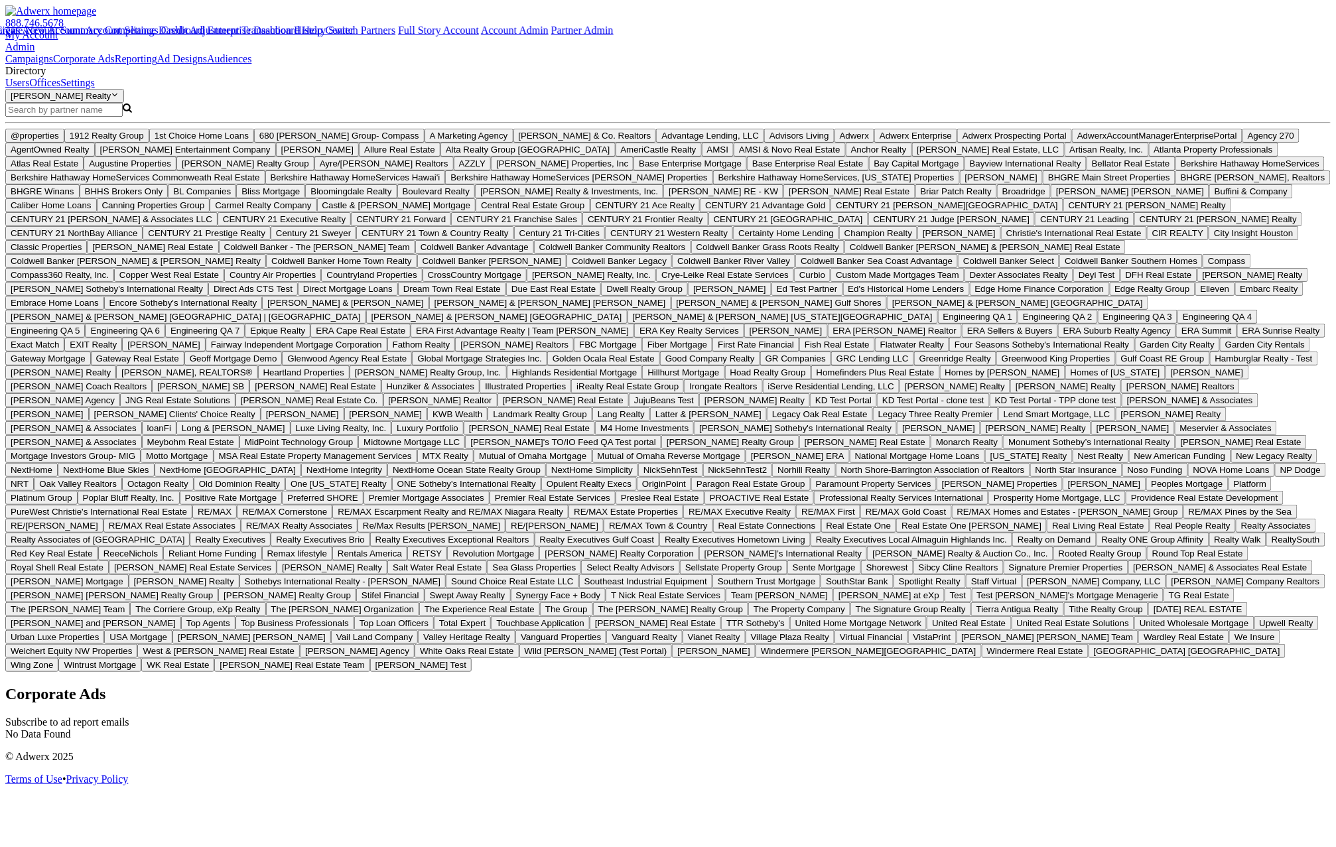
click at [100, 117] on input "Search Magnifying Glass" at bounding box center [63, 110] width 117 height 14
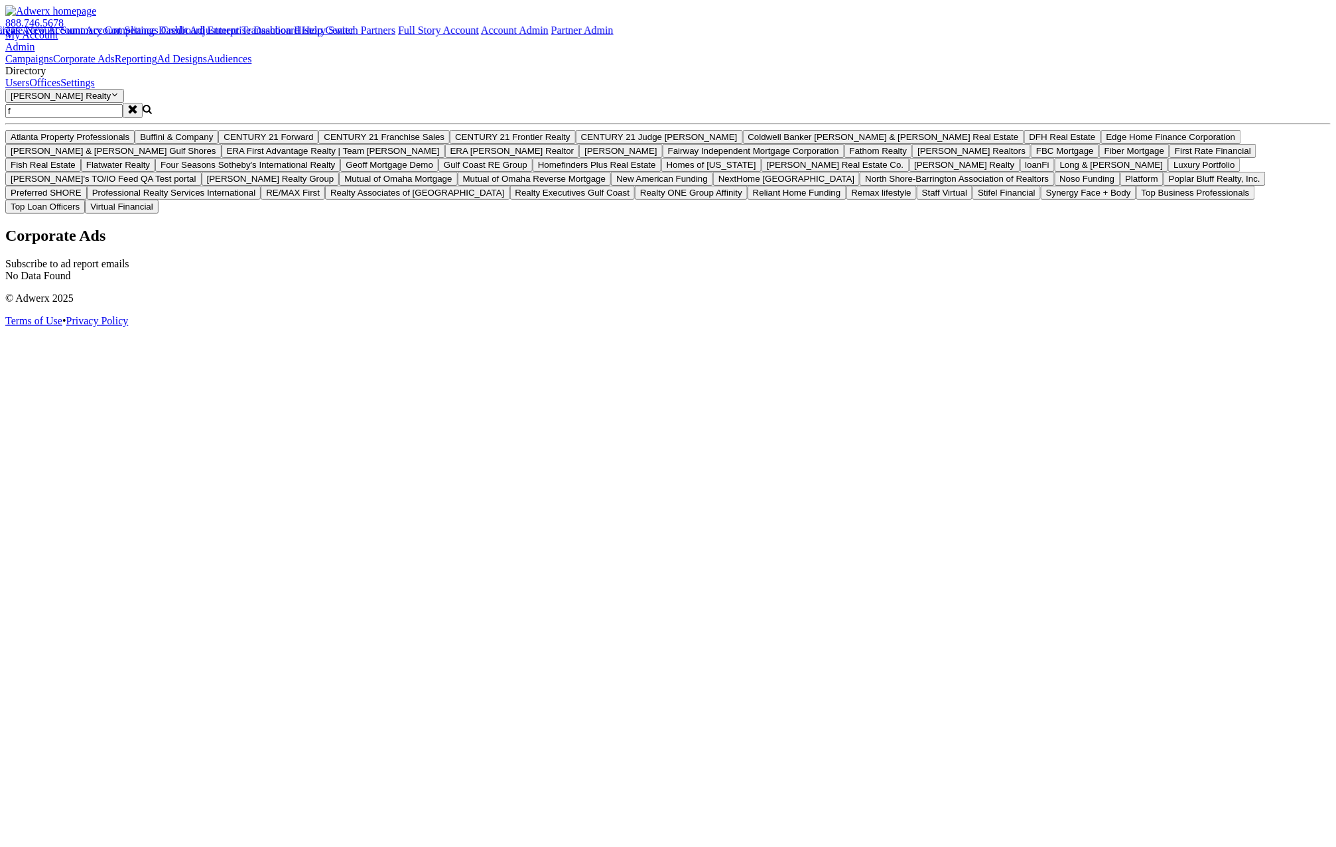
type input "f"
click at [53, 64] on link "Campaigns" at bounding box center [29, 58] width 48 height 11
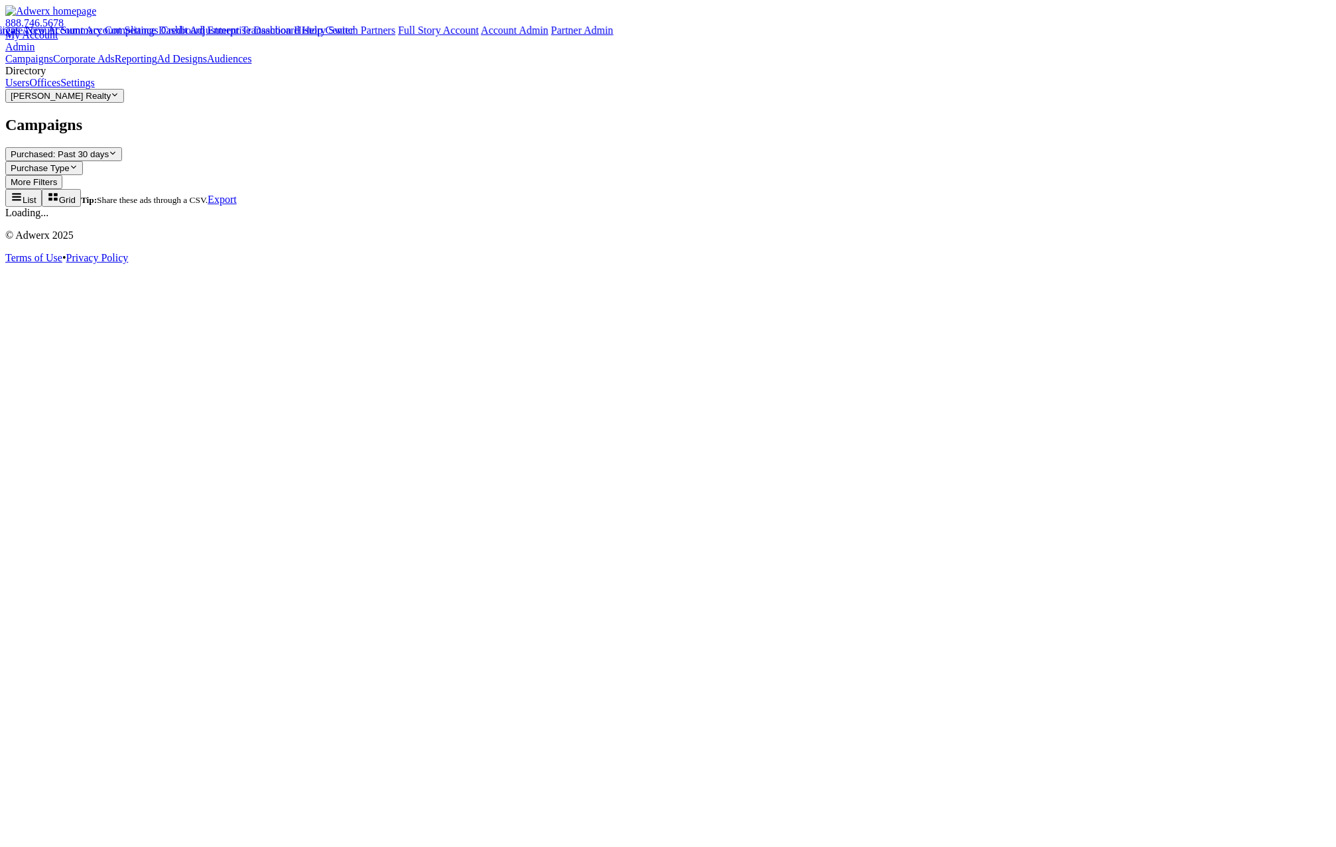
click at [77, 64] on link "Corporate Ads" at bounding box center [84, 58] width 62 height 11
click at [269, 147] on div "Subscribe to ad report emails" at bounding box center [668, 153] width 1326 height 12
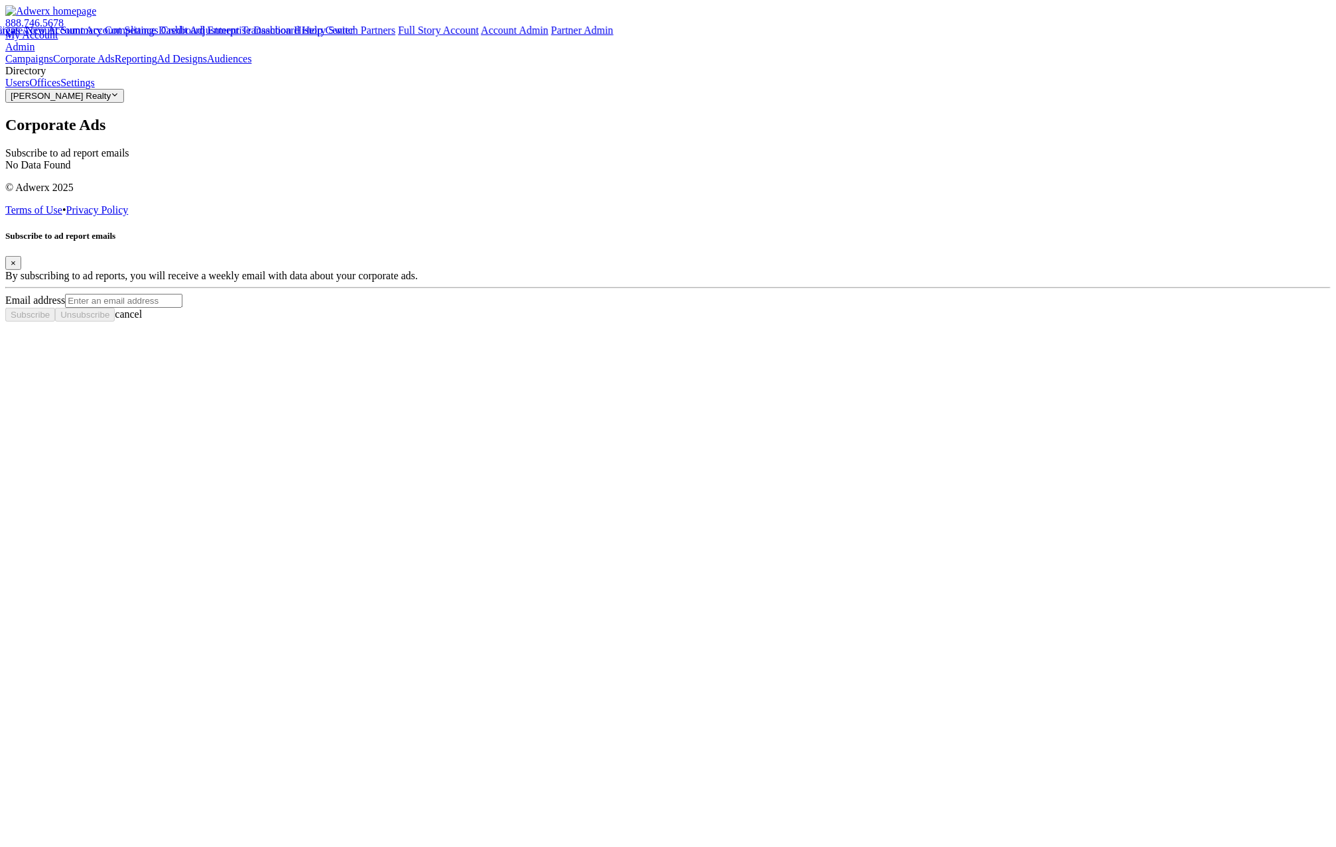
click at [16, 268] on span "×" at bounding box center [13, 263] width 5 height 10
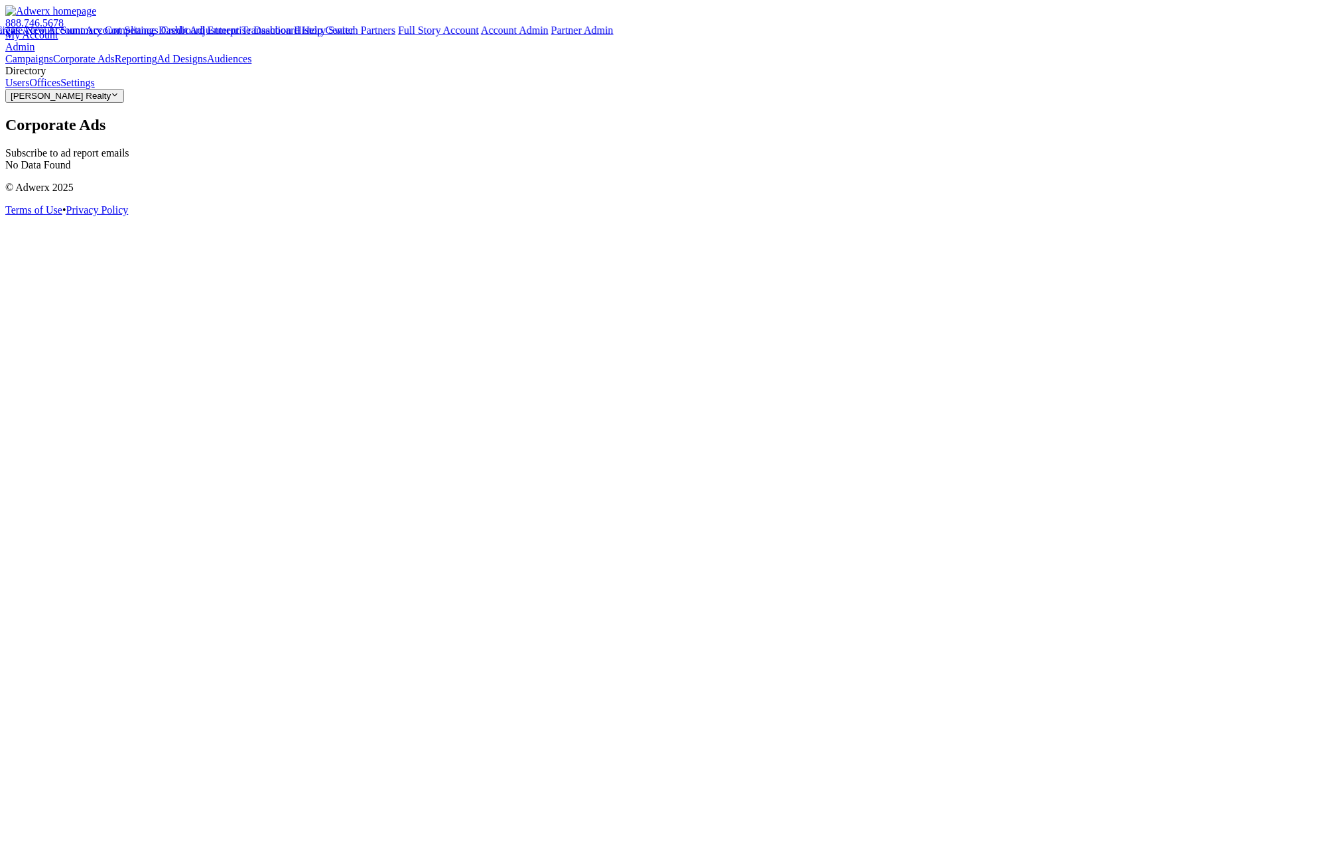
click at [96, 103] on button "Smith Realty Reveal list of Smith Realty" at bounding box center [64, 96] width 119 height 14
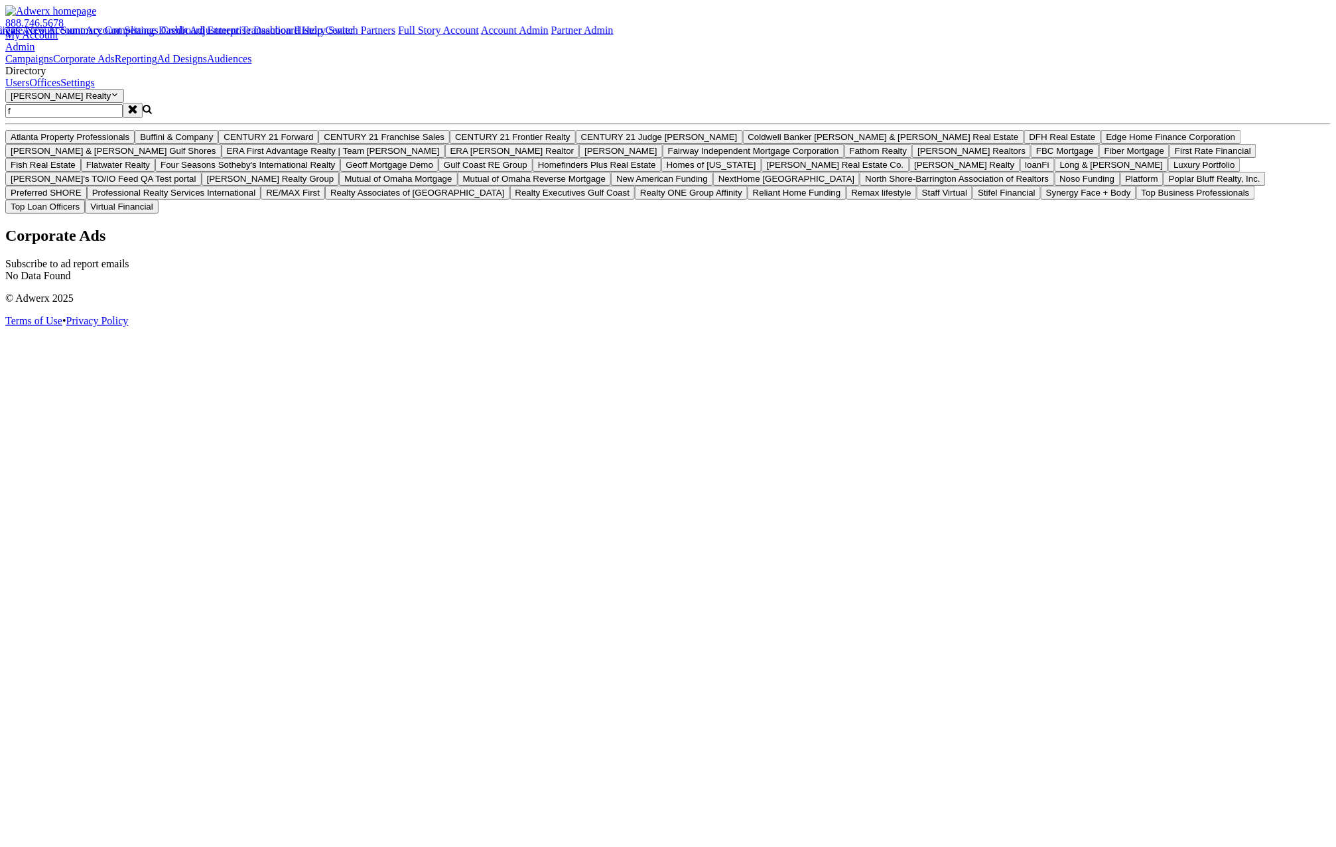
click at [102, 118] on input "f" at bounding box center [63, 111] width 117 height 14
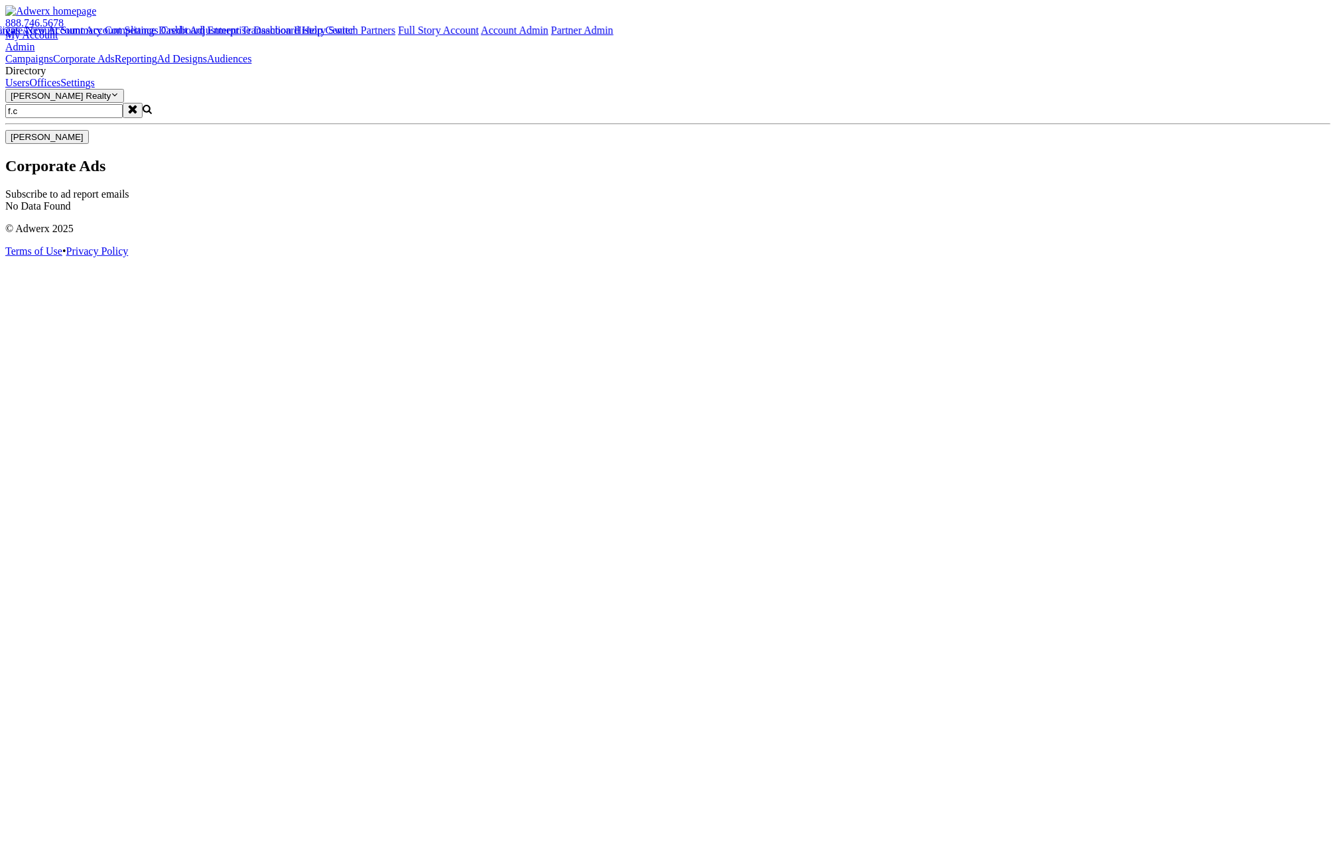
type input "f.c"
click at [47, 142] on span "F.C. Tucker Emge" at bounding box center [47, 137] width 73 height 10
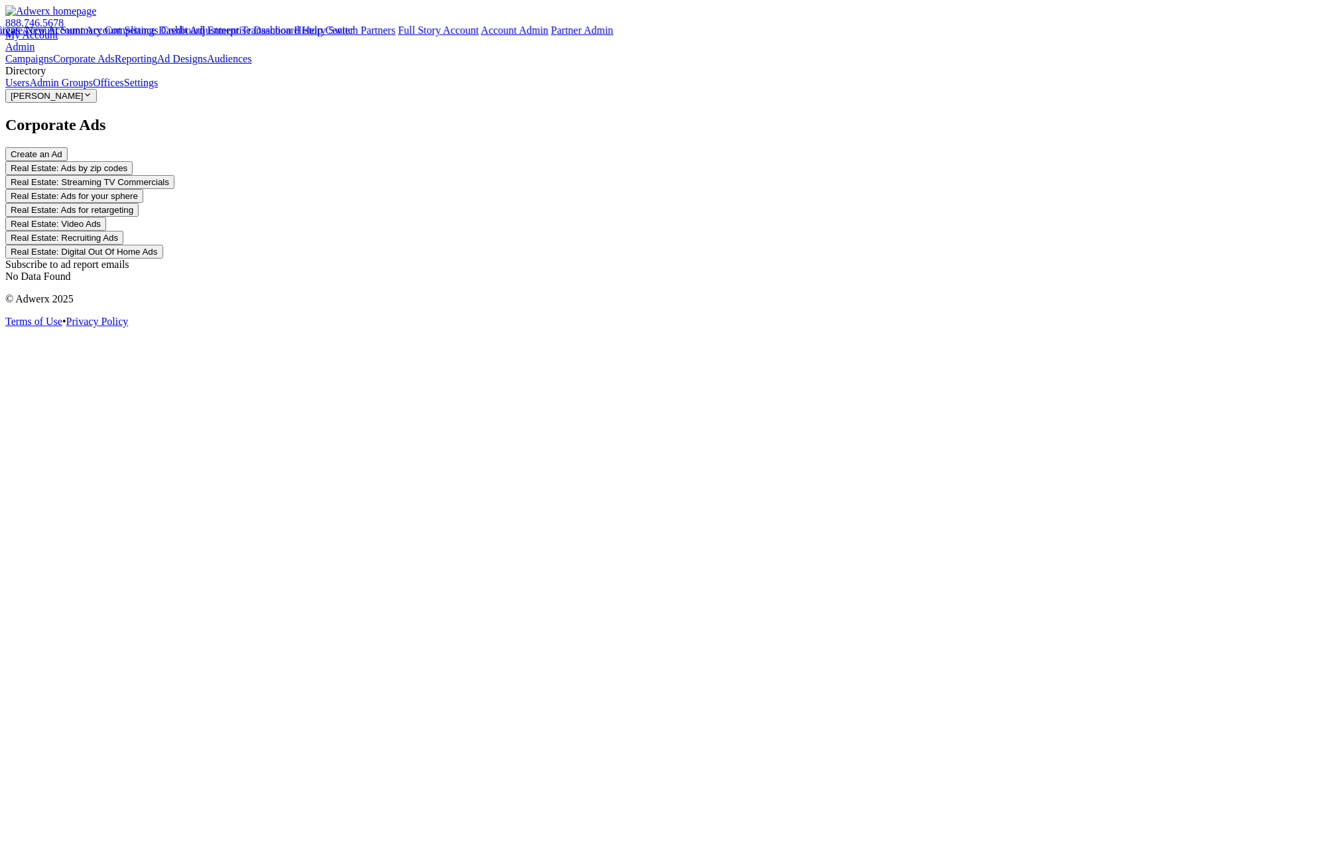
click at [294, 259] on div "Subscribe to ad report emails" at bounding box center [668, 265] width 1326 height 12
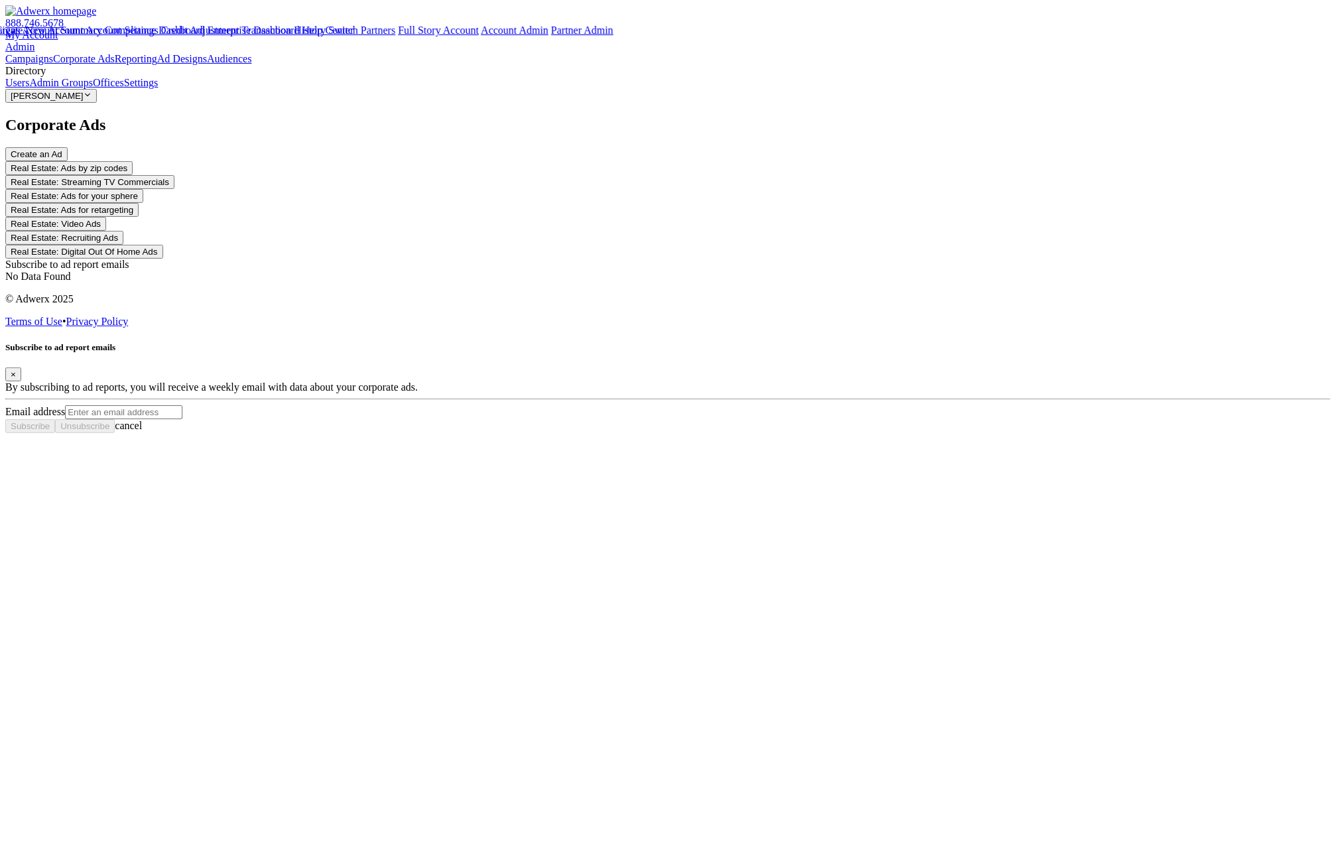
click at [182, 419] on input "Email address" at bounding box center [123, 412] width 117 height 14
drag, startPoint x: 628, startPoint y: 459, endPoint x: 776, endPoint y: 468, distance: 148.2
click at [776, 419] on div "Email address" at bounding box center [668, 412] width 1326 height 14
type input "clientadmin@fctucker.com"
click at [50, 431] on span "Subscribe" at bounding box center [30, 426] width 39 height 10
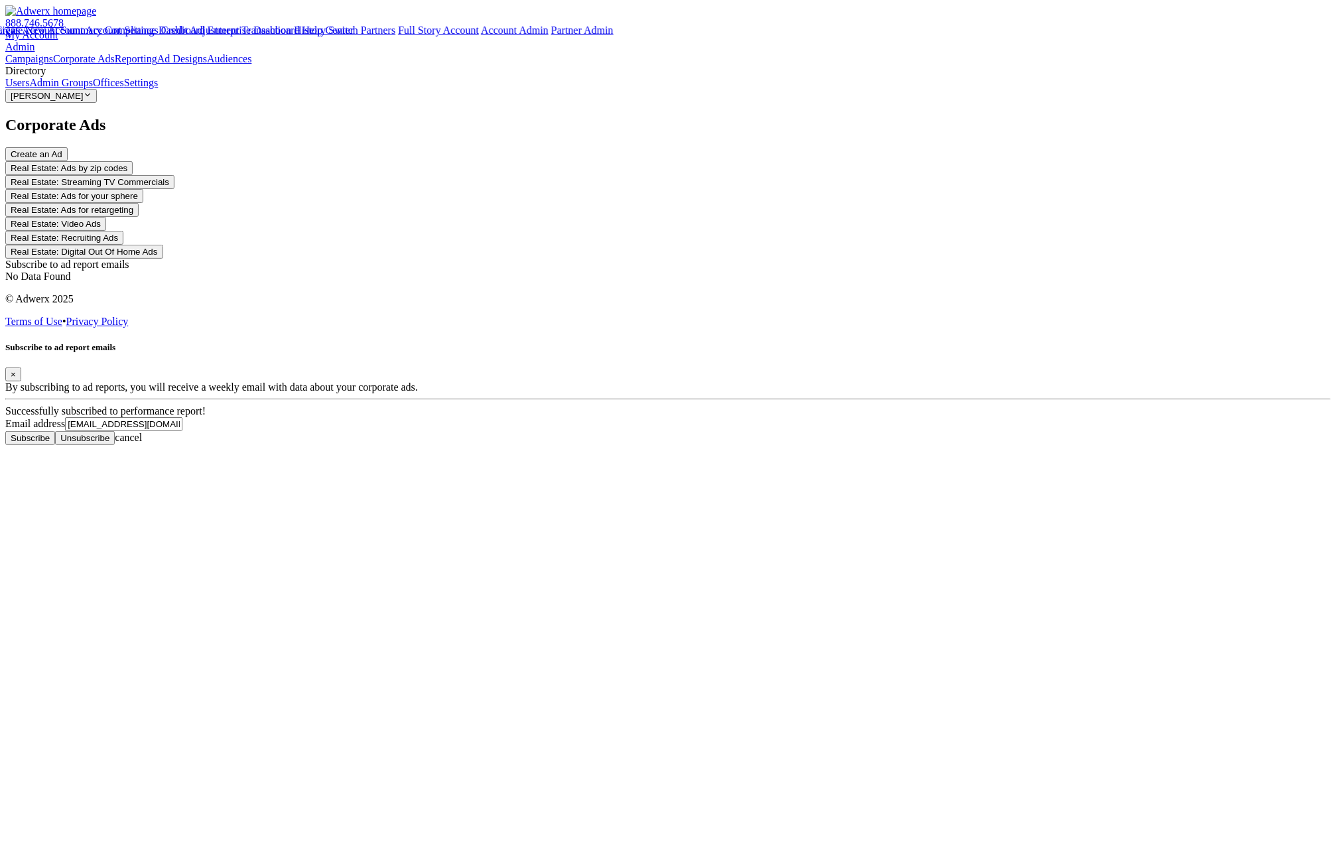
click at [182, 431] on input "Email address" at bounding box center [123, 424] width 117 height 14
click at [50, 443] on span "Subscribe" at bounding box center [30, 438] width 39 height 10
click at [337, 342] on div "Subscribe to ad report emails × By subscribing to ad reports, you will receive …" at bounding box center [668, 393] width 1326 height 103
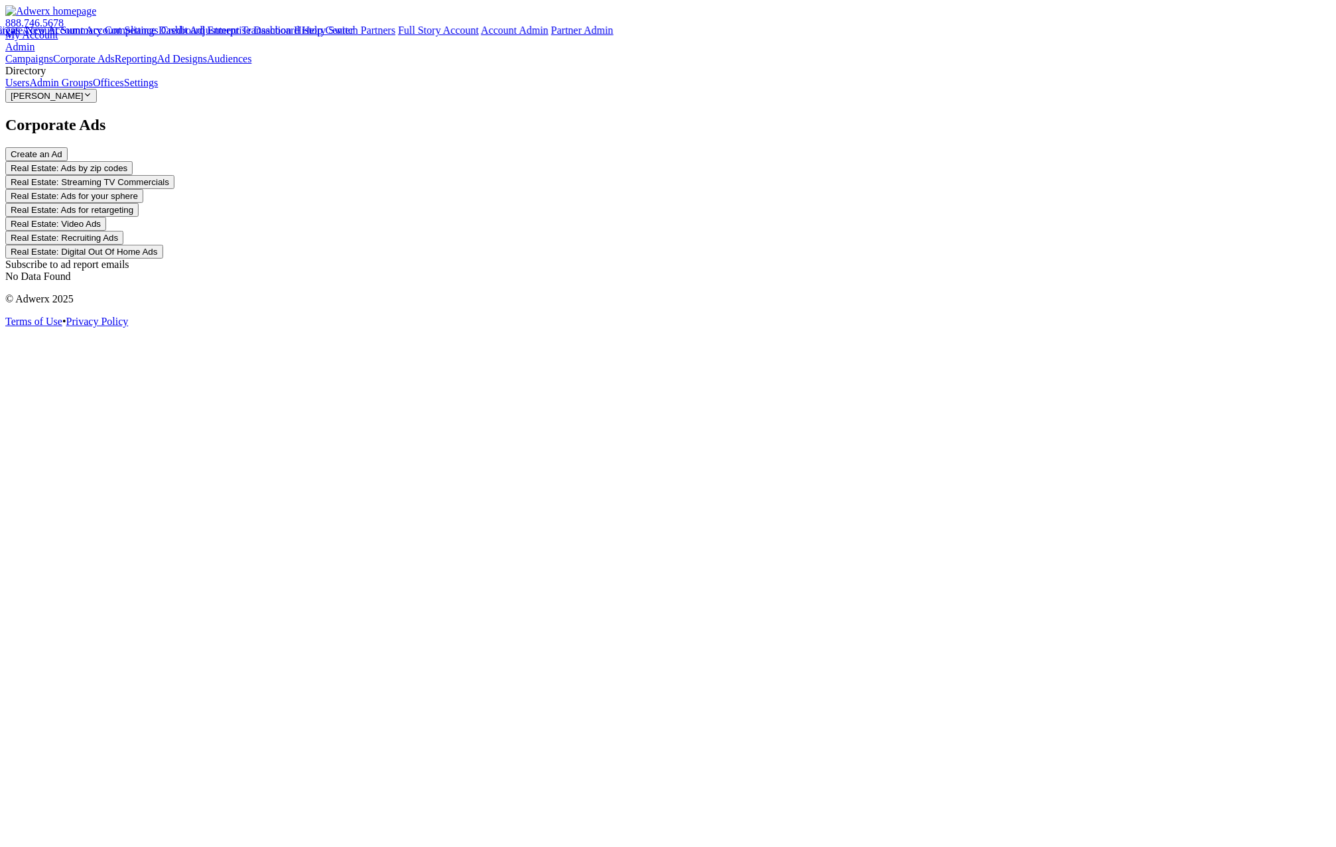
click at [813, 283] on div "Corporate Ads Create an Ad Real Estate: Ads by zip codes Real Estate: Streaming…" at bounding box center [668, 199] width 1326 height 167
click at [267, 259] on div "Subscribe to ad report emails" at bounding box center [668, 265] width 1326 height 12
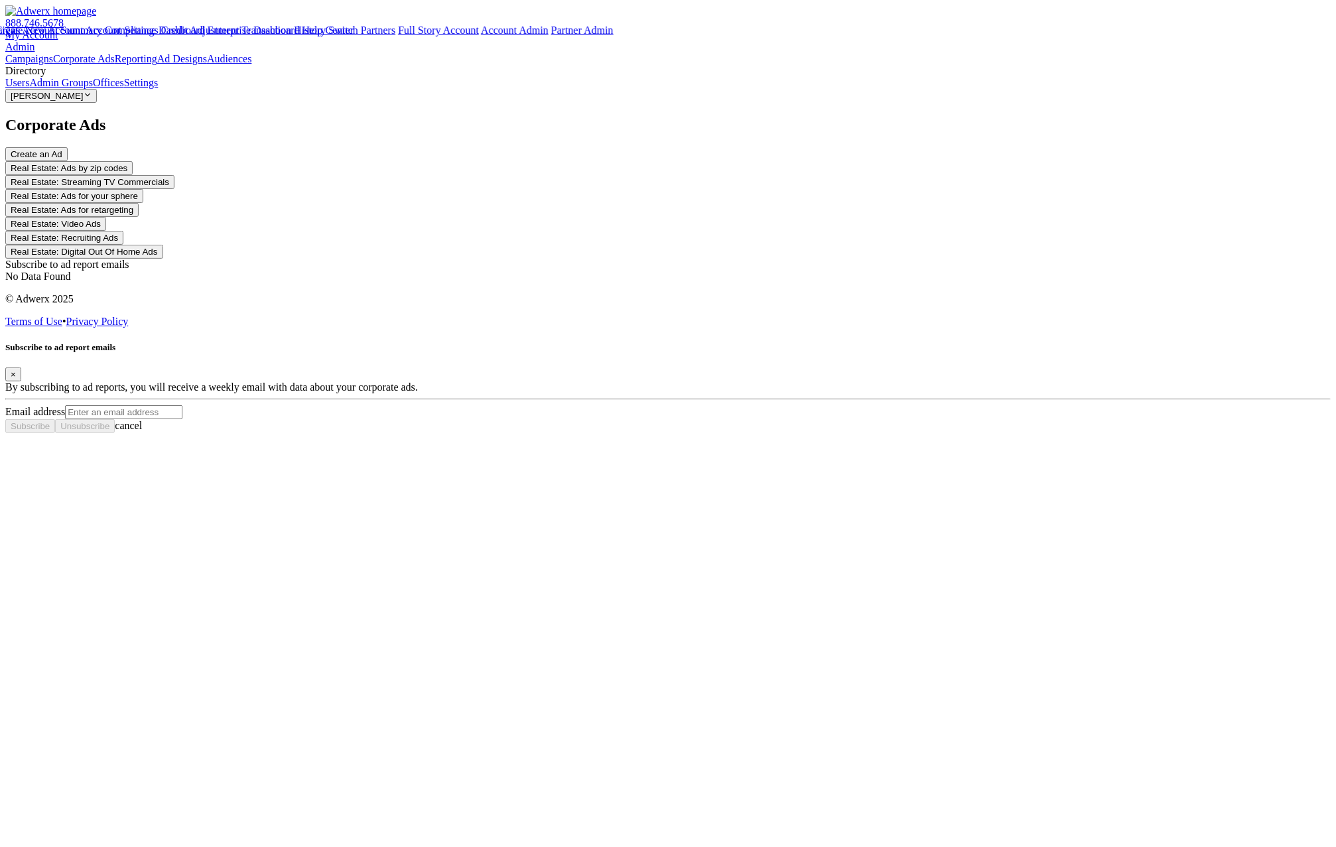
click at [182, 419] on input "Email address" at bounding box center [123, 412] width 117 height 14
type input "errr"
click at [55, 433] on button "Subscribe" at bounding box center [30, 426] width 50 height 14
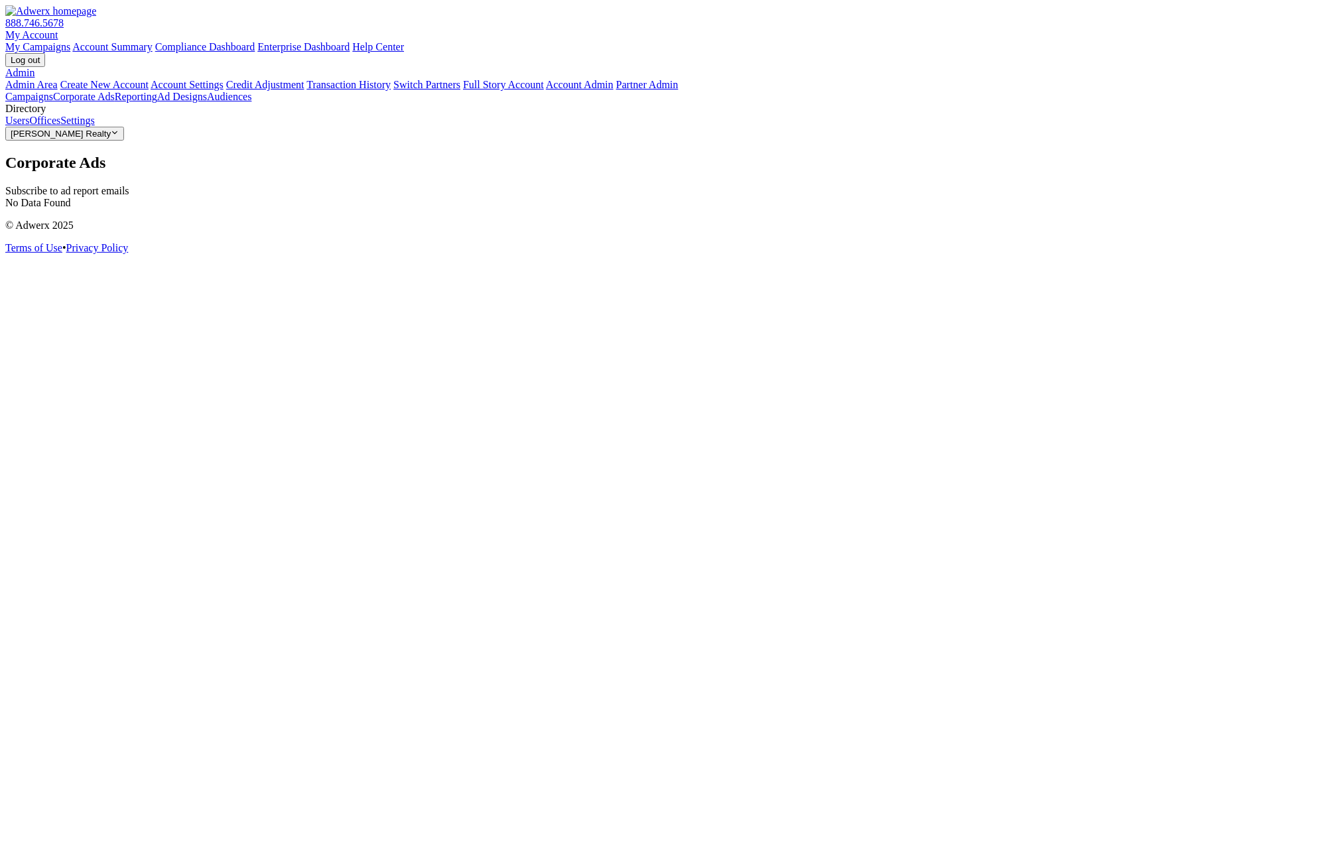
click at [307, 185] on div "Subscribe to ad report emails" at bounding box center [668, 191] width 1326 height 12
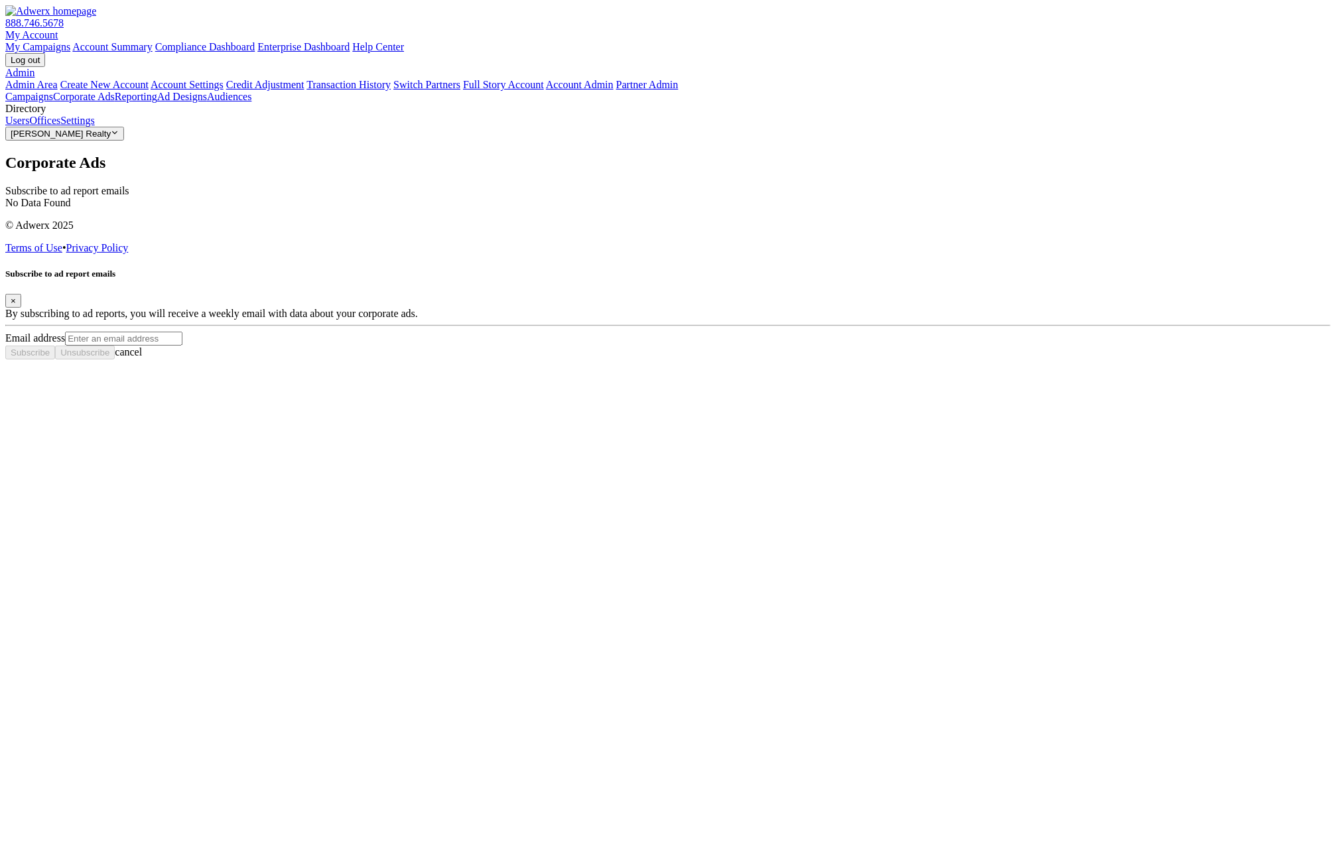
drag, startPoint x: 584, startPoint y: 440, endPoint x: 579, endPoint y: 457, distance: 17.9
click at [584, 346] on div "Email address" at bounding box center [668, 339] width 1326 height 14
click at [182, 346] on input "Email address" at bounding box center [123, 339] width 117 height 14
type input "mom"
click at [50, 358] on span "Subscribe" at bounding box center [30, 353] width 39 height 10
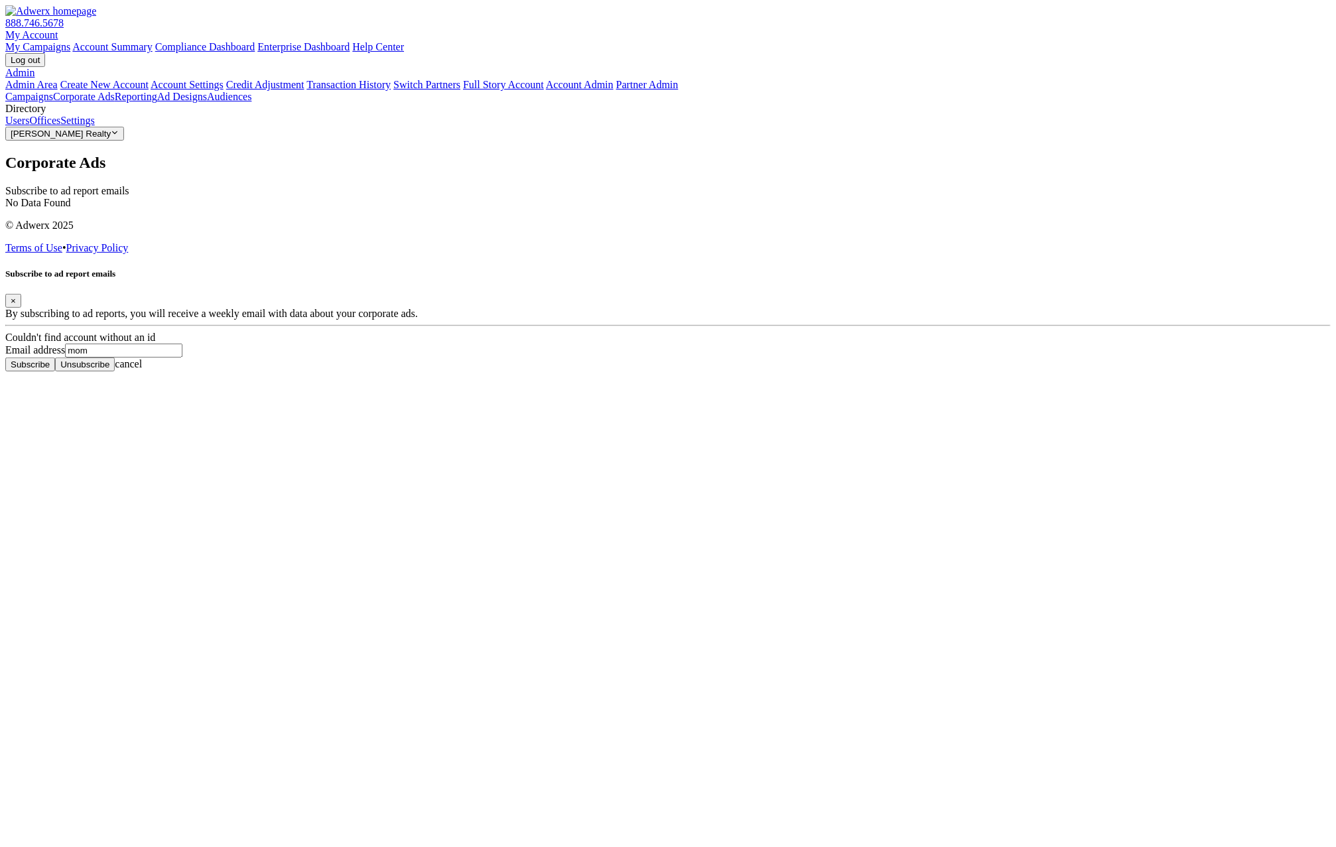
click at [182, 358] on input "Email address" at bounding box center [123, 351] width 117 height 14
drag, startPoint x: 583, startPoint y: 484, endPoint x: 429, endPoint y: 461, distance: 155.7
click at [429, 372] on div "Subscribe to ad report emails × By subscribing to ad reports, you will receive …" at bounding box center [668, 320] width 1326 height 103
click at [182, 358] on input "Email address" at bounding box center [123, 351] width 117 height 14
type input "f"
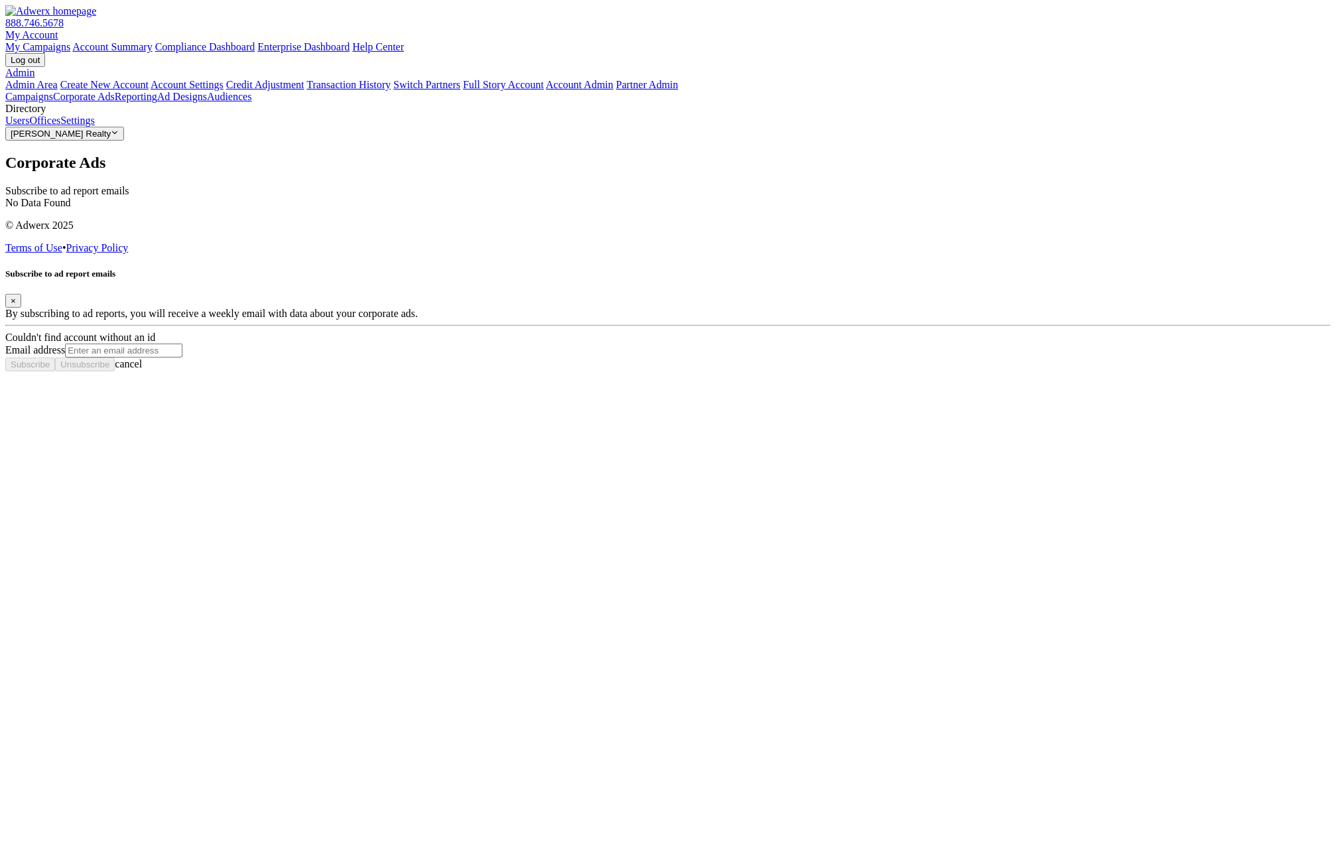
click at [21, 308] on button "×" at bounding box center [13, 301] width 16 height 14
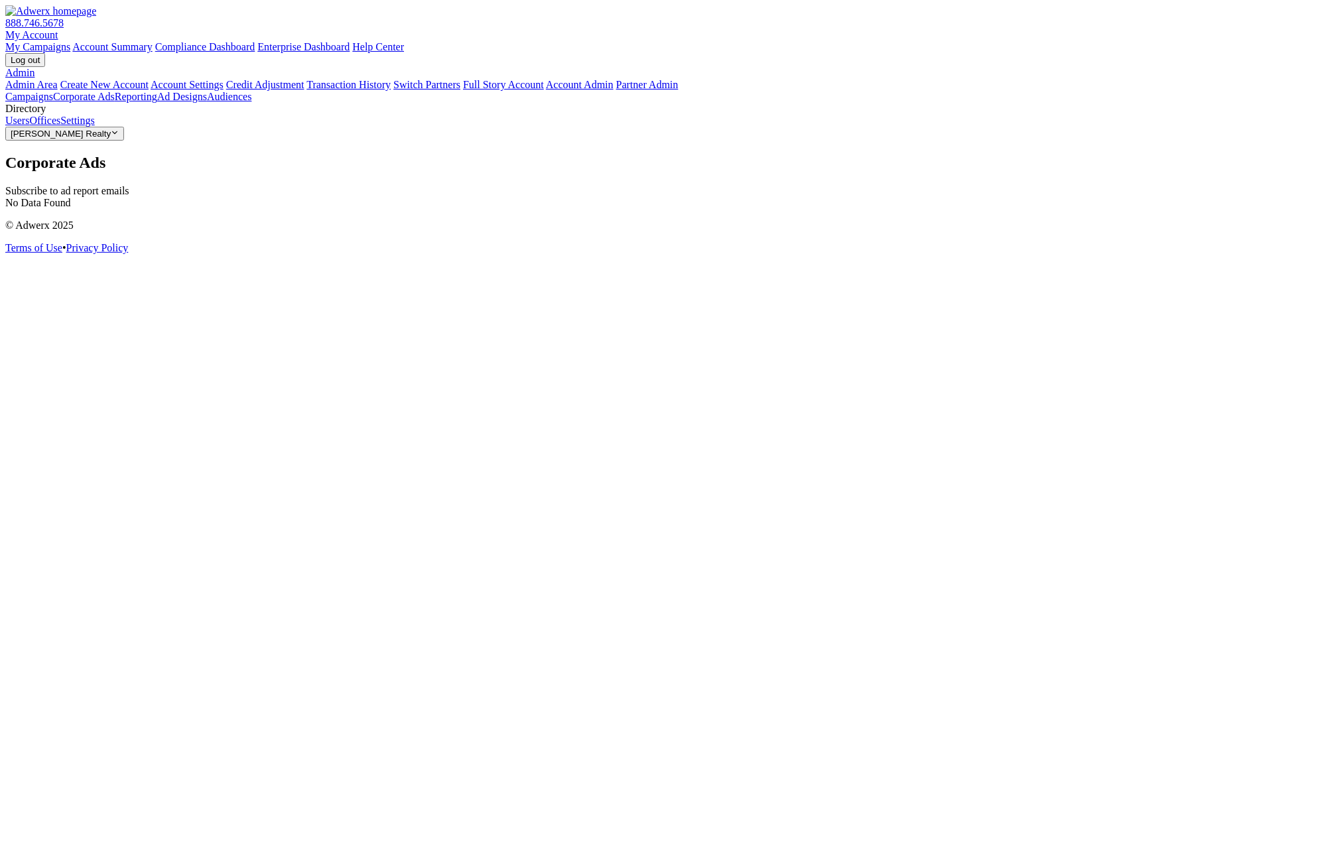
click at [76, 139] on span "Smith Realty" at bounding box center [61, 134] width 100 height 10
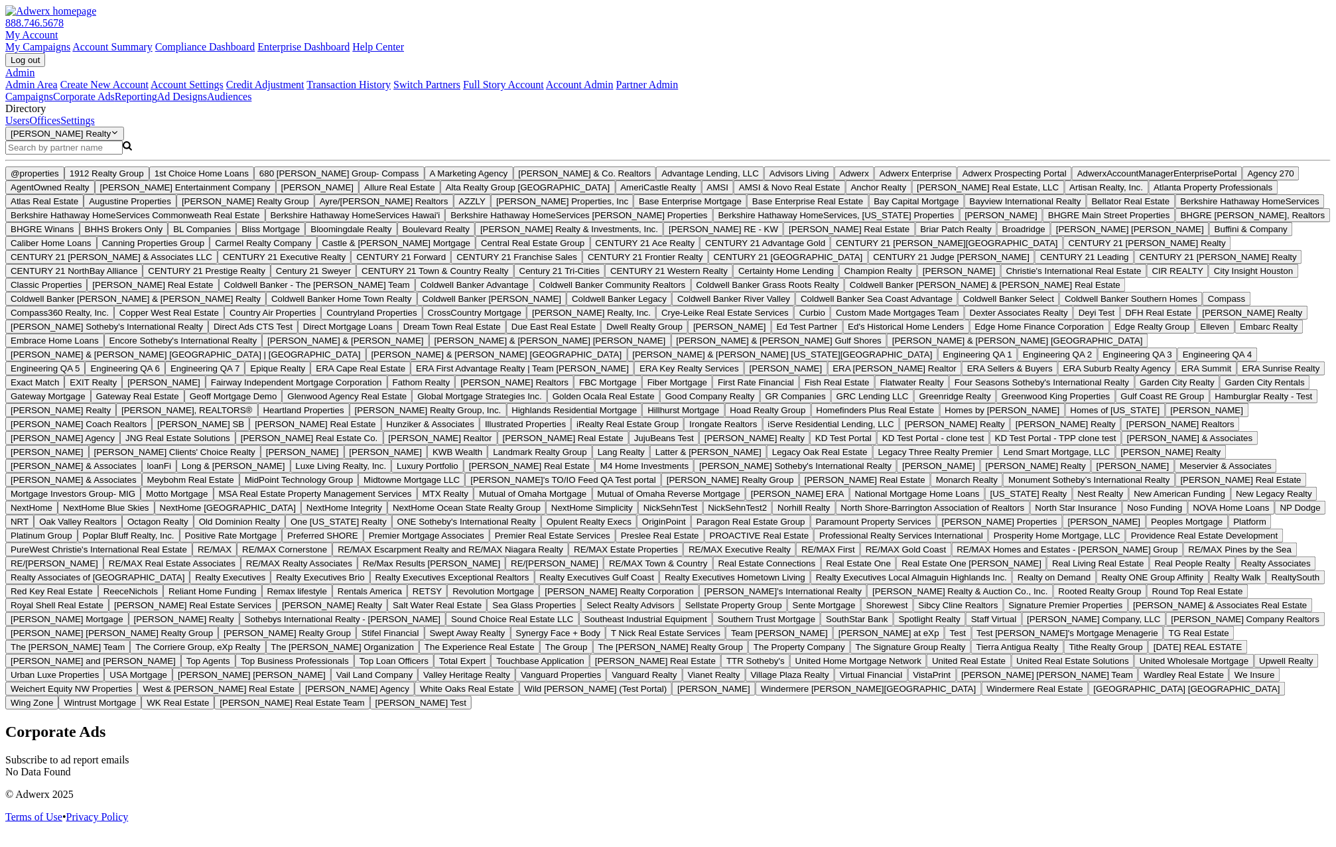
type input "d"
click at [70, 155] on input "d" at bounding box center [63, 148] width 117 height 14
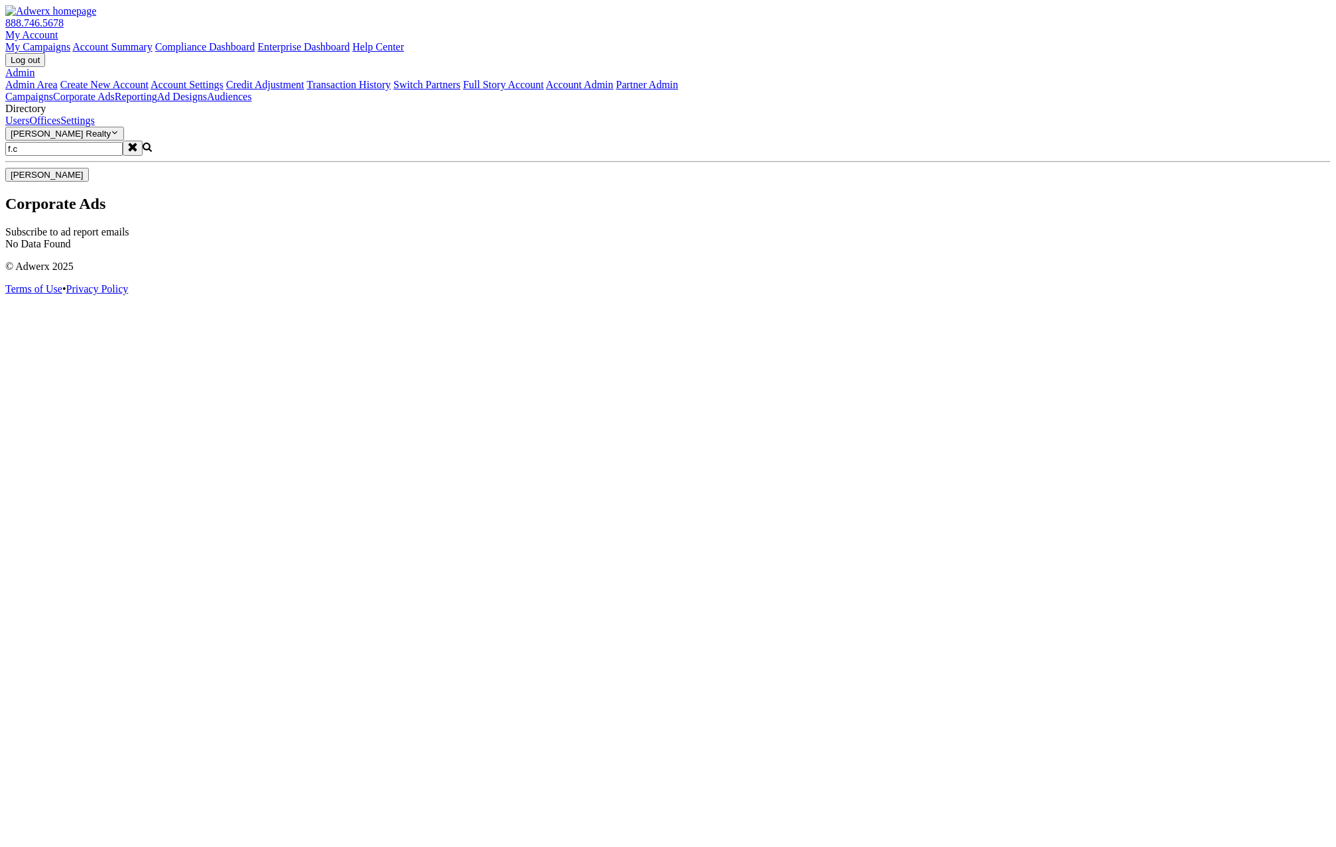
type input "f.c"
click at [73, 182] on button "F.C. Tucker Emge" at bounding box center [47, 175] width 84 height 14
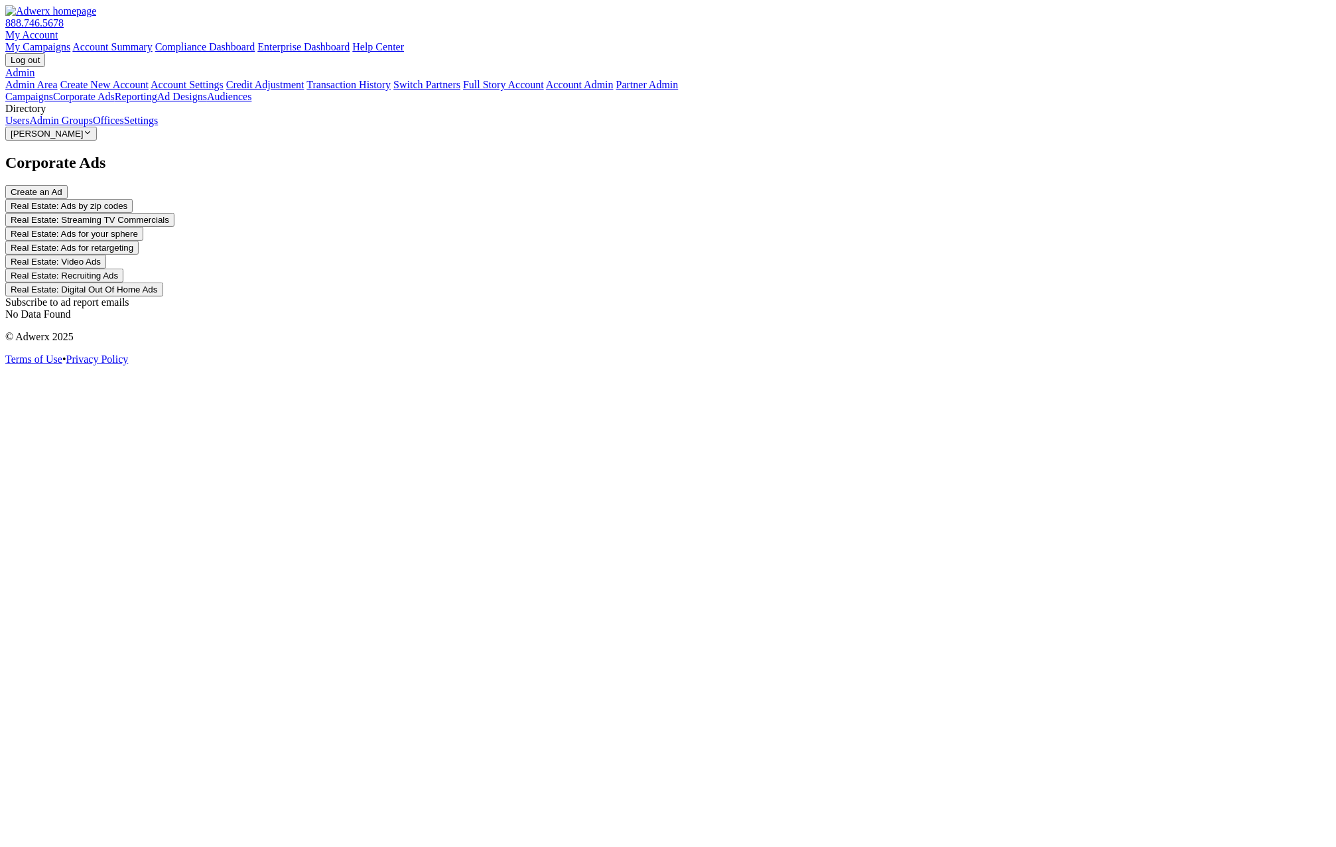
click at [321, 297] on div "Subscribe to ad report emails" at bounding box center [668, 303] width 1326 height 12
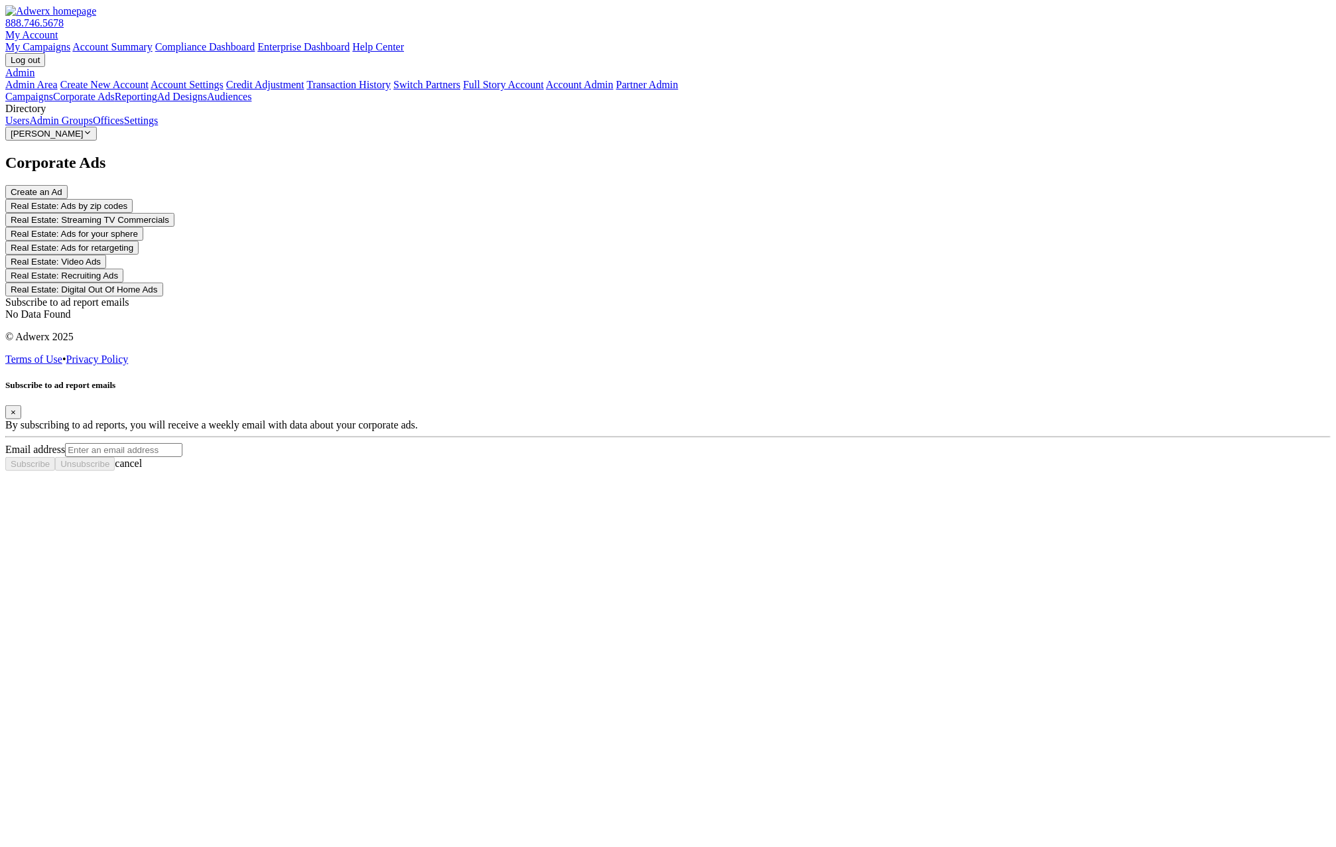
click at [182, 455] on input "Email address" at bounding box center [123, 450] width 117 height 14
type input "f"
type input "groupadmin@fctucker.com"
drag, startPoint x: 535, startPoint y: 495, endPoint x: 324, endPoint y: 477, distance: 211.1
click at [50, 469] on span "Subscribe" at bounding box center [30, 464] width 39 height 10
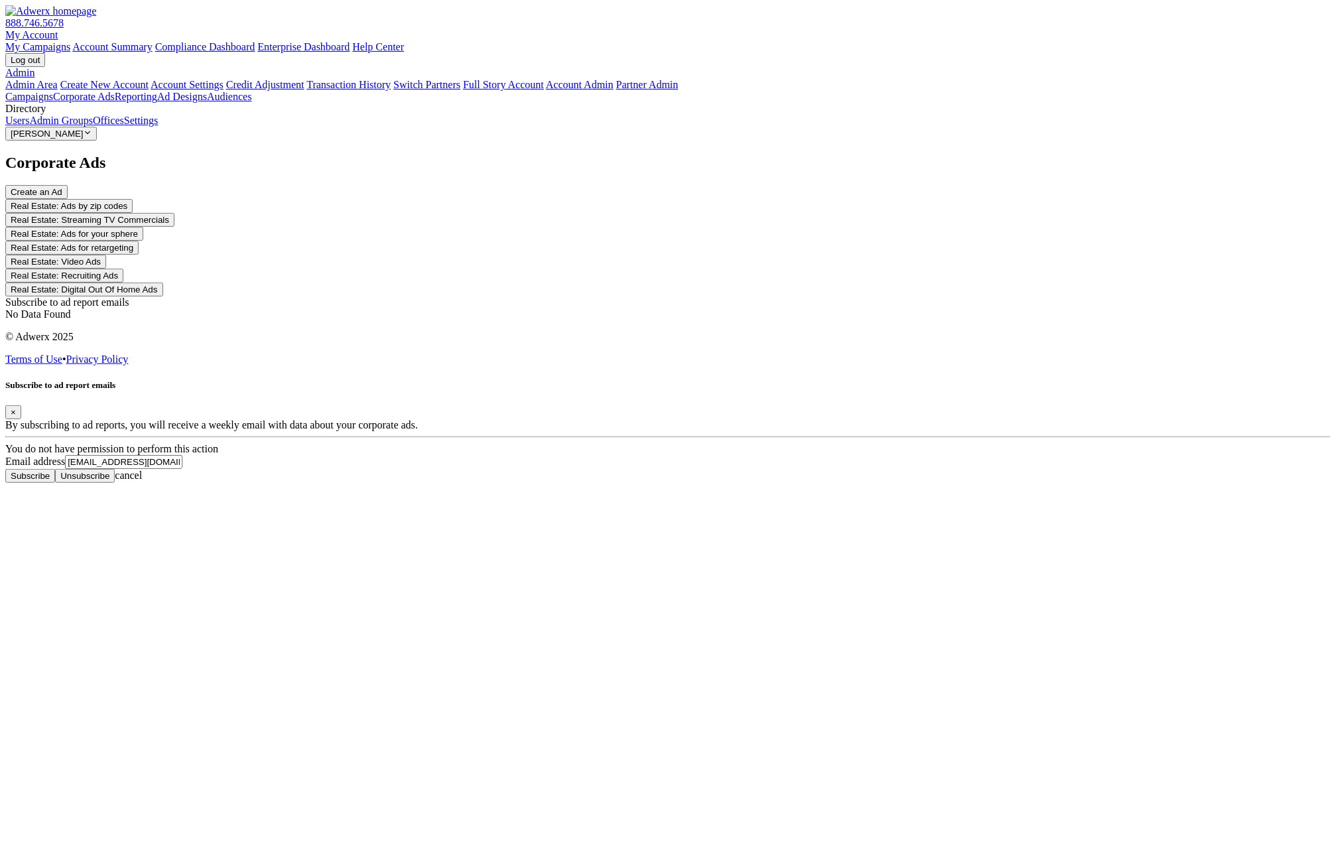
click at [16, 407] on span "×" at bounding box center [13, 412] width 5 height 10
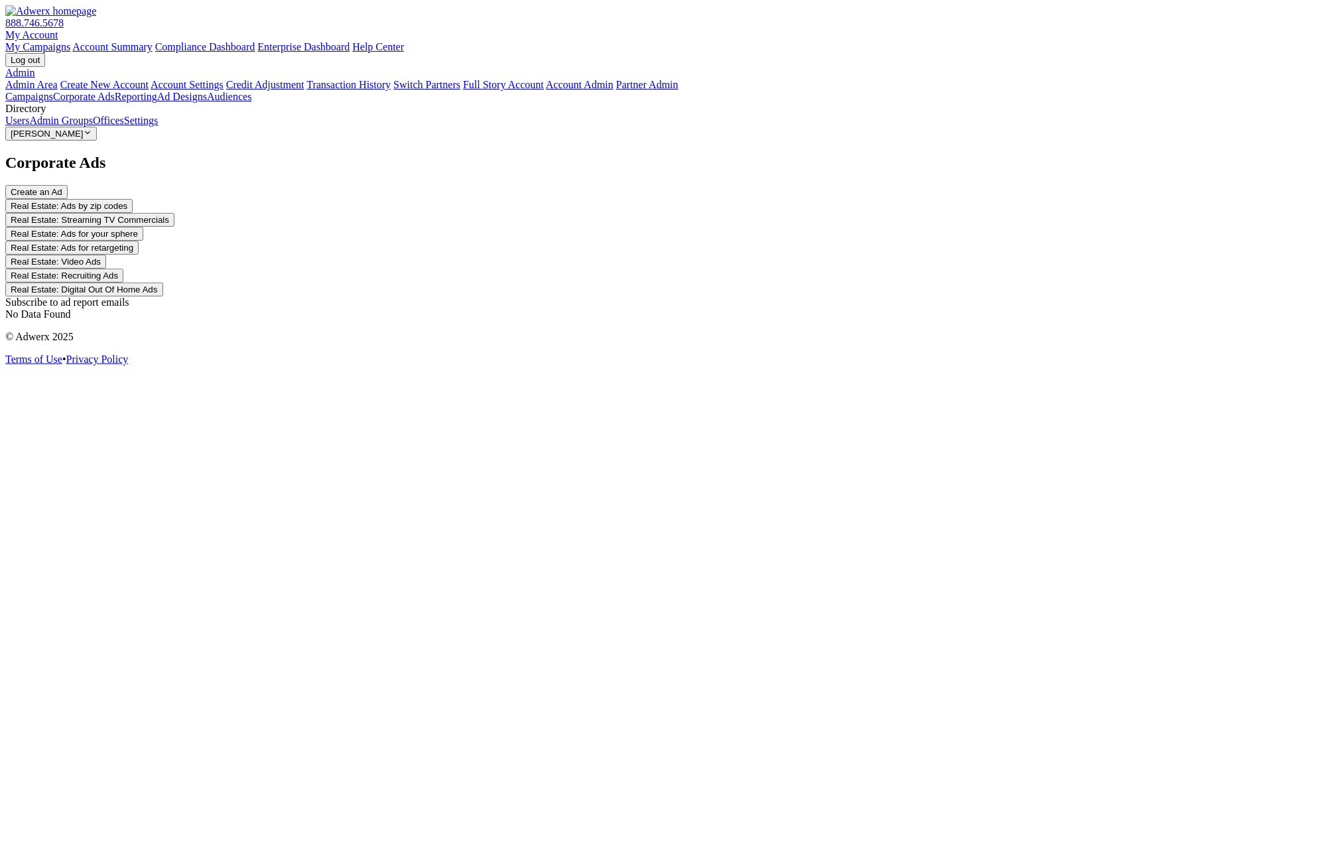
click at [58, 29] on link "My Account" at bounding box center [31, 34] width 53 height 11
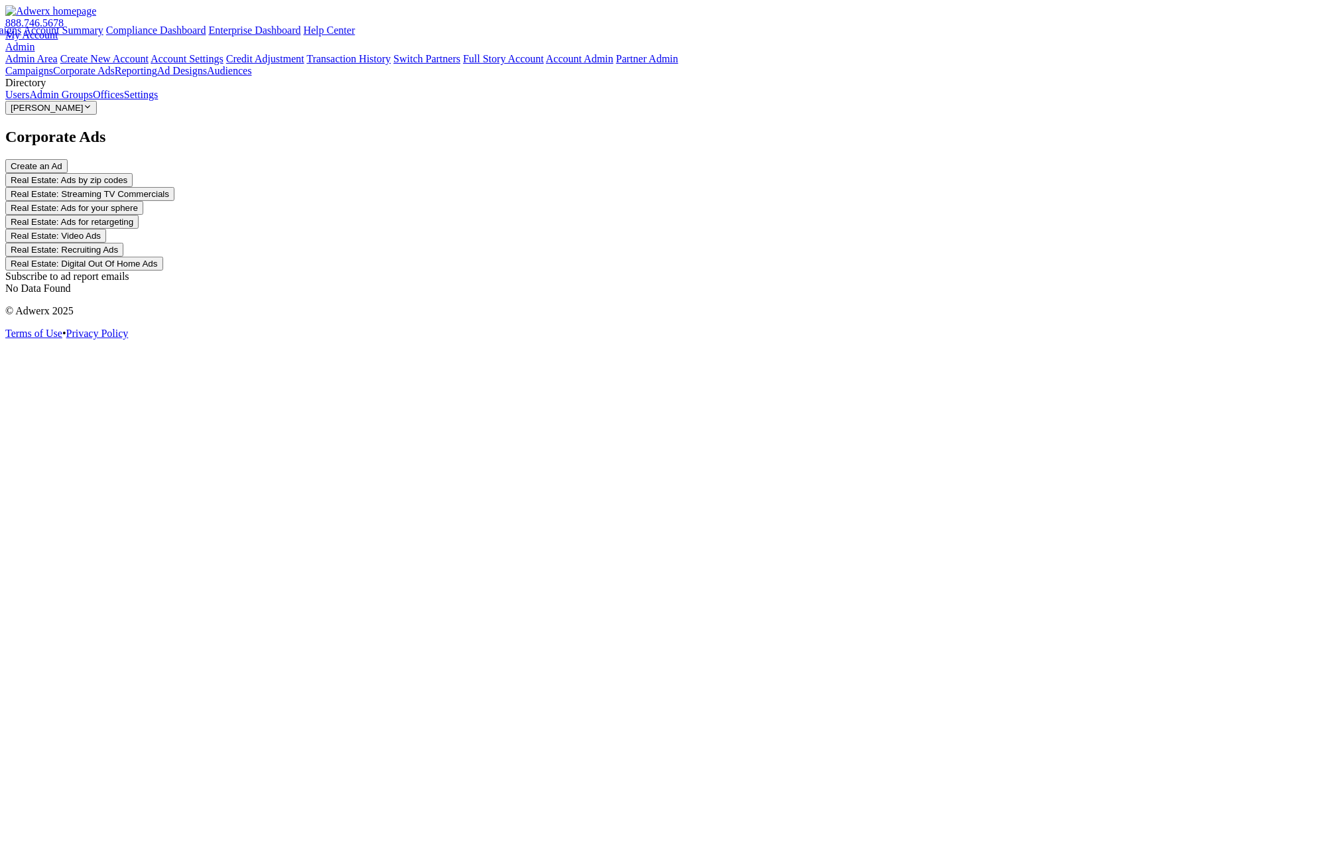
click at [35, 41] on icon at bounding box center [35, 46] width 0 height 11
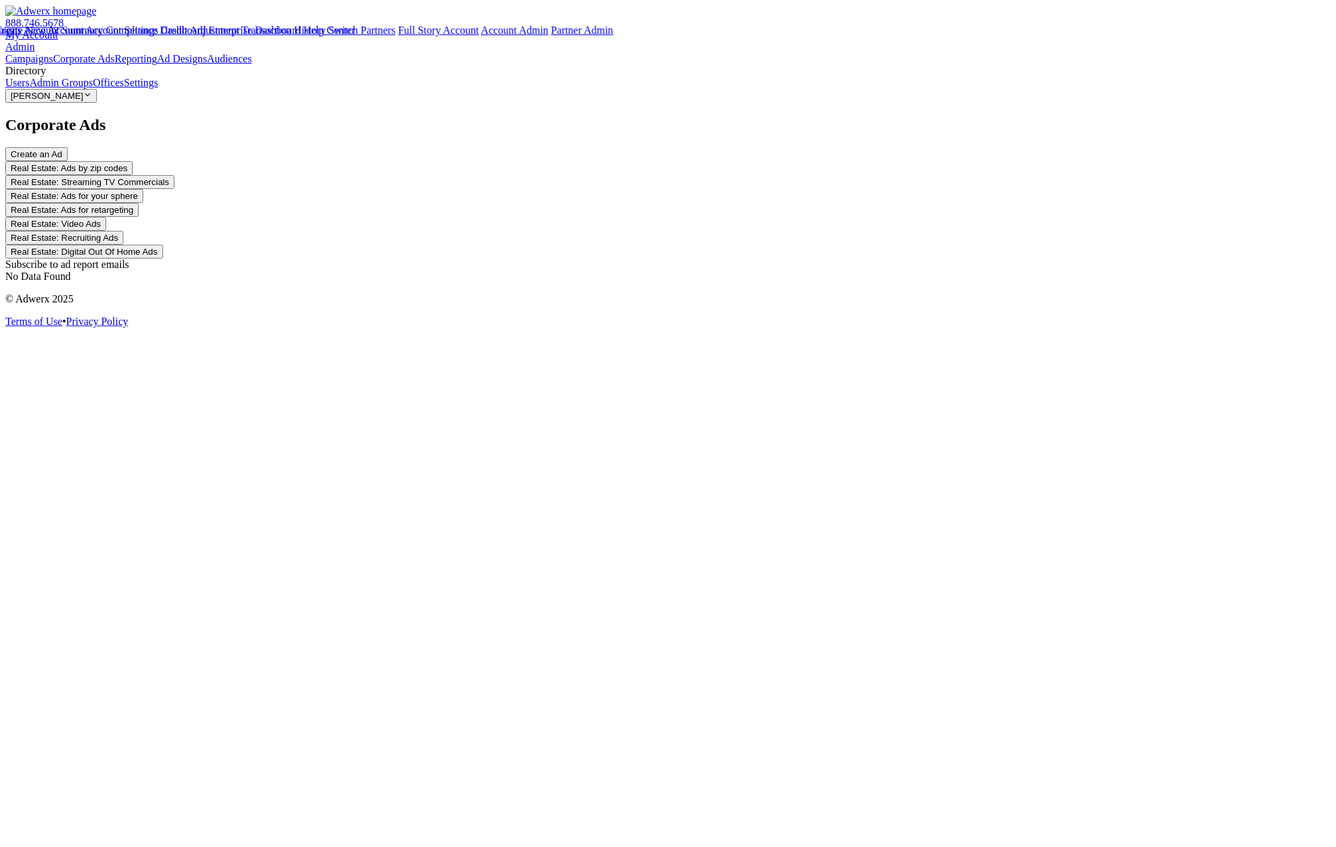
click at [301, 259] on div "Subscribe to ad report emails" at bounding box center [668, 265] width 1326 height 12
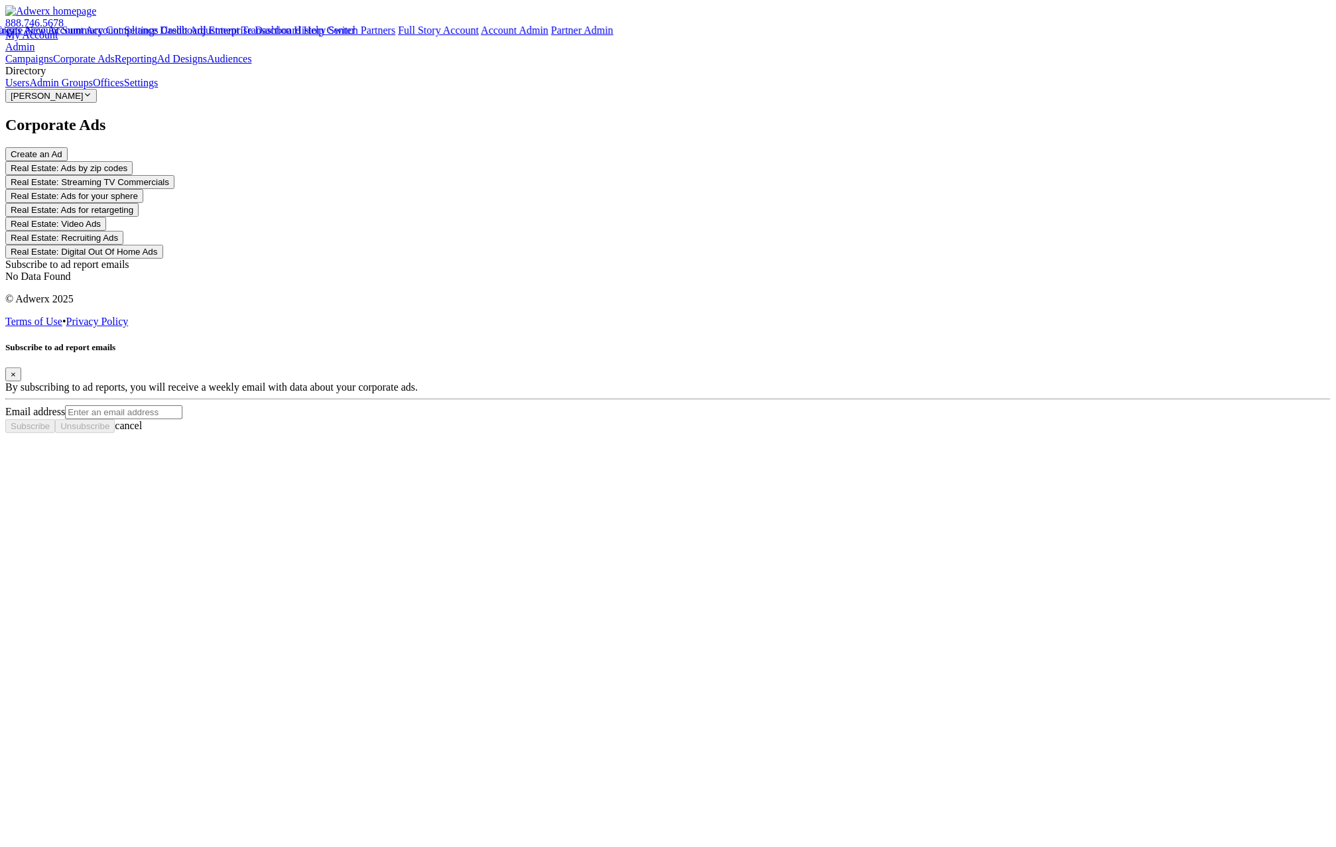
click at [182, 419] on input "Email address" at bounding box center [123, 412] width 117 height 14
type input "fcds"
click at [50, 431] on span "Subscribe" at bounding box center [30, 426] width 39 height 10
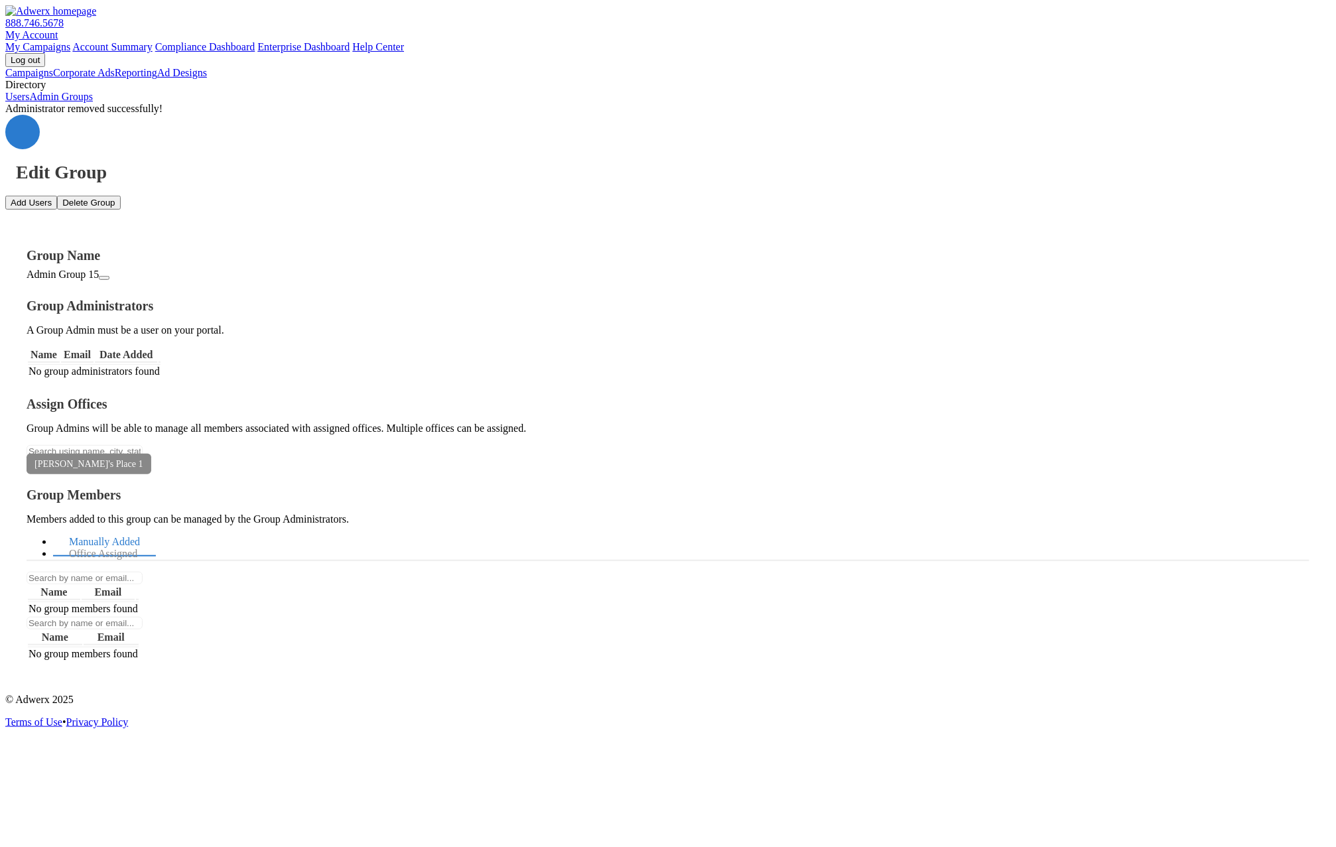
click at [80, 78] on link "Corporate Ads" at bounding box center [84, 72] width 62 height 11
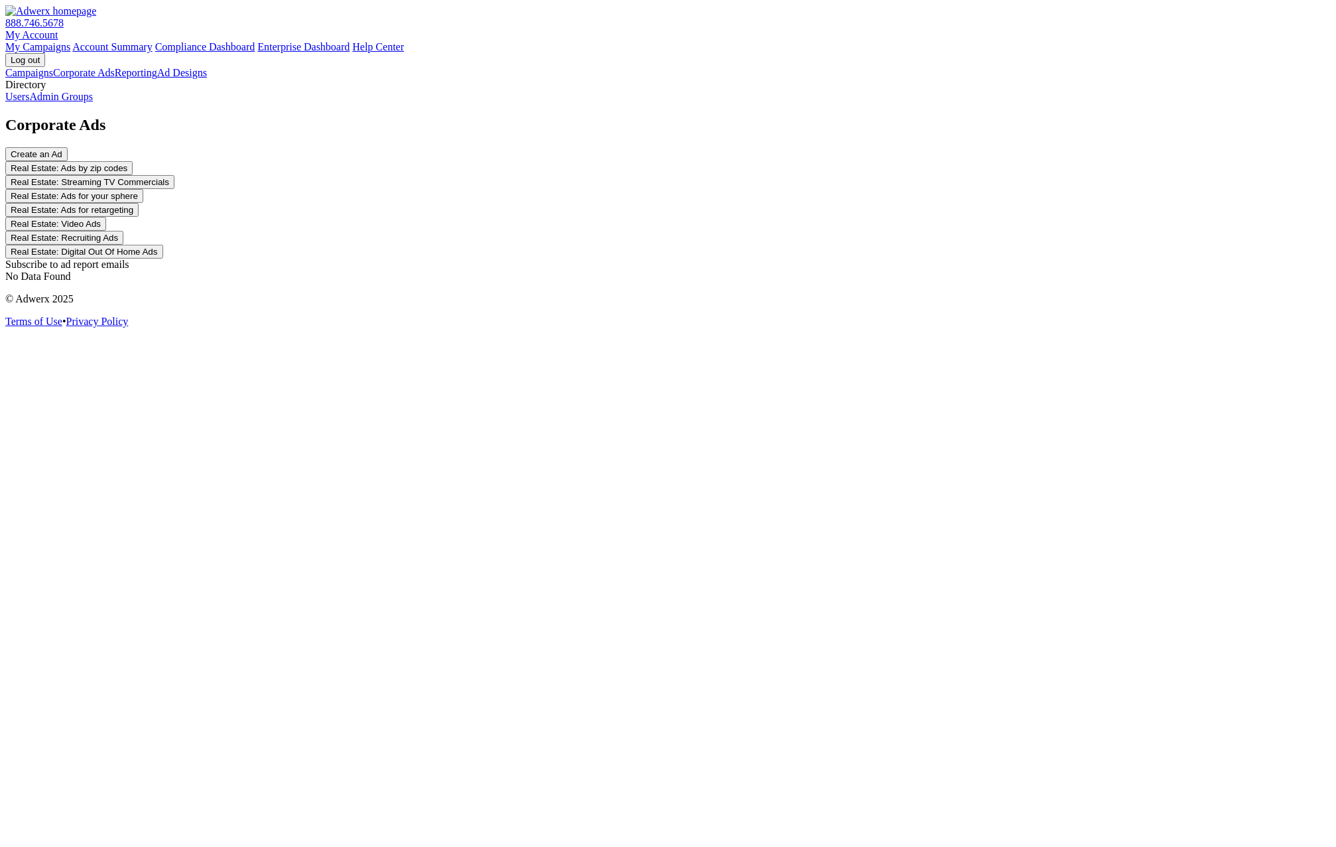
click at [218, 259] on div "Subscribe to ad report emails" at bounding box center [668, 265] width 1326 height 12
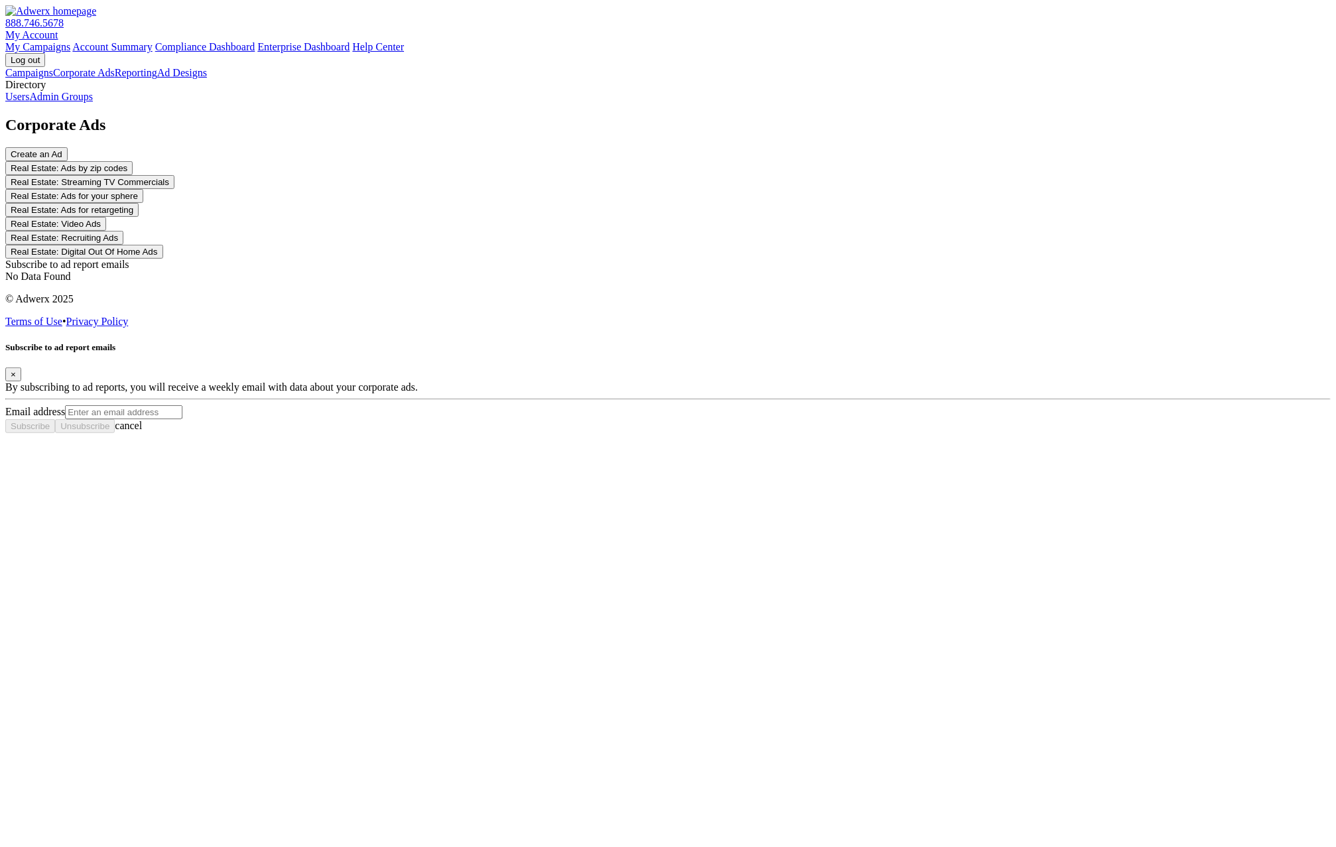
drag, startPoint x: 819, startPoint y: 337, endPoint x: 810, endPoint y: 321, distance: 18.7
click at [16, 370] on span "×" at bounding box center [13, 375] width 5 height 10
